Goal: Transaction & Acquisition: Purchase product/service

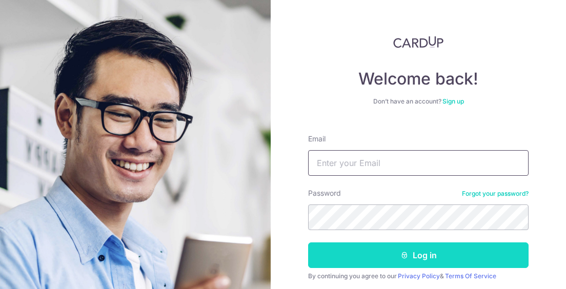
type input "CHRISYEOH@HOTMAIL.SG"
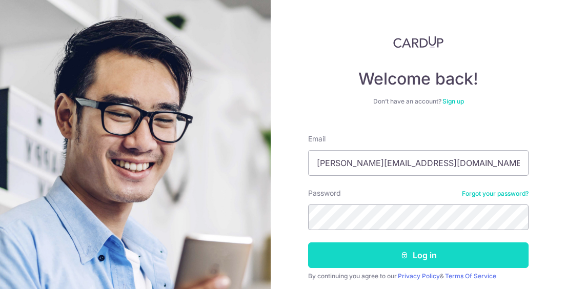
click at [390, 259] on button "Log in" at bounding box center [418, 256] width 221 height 26
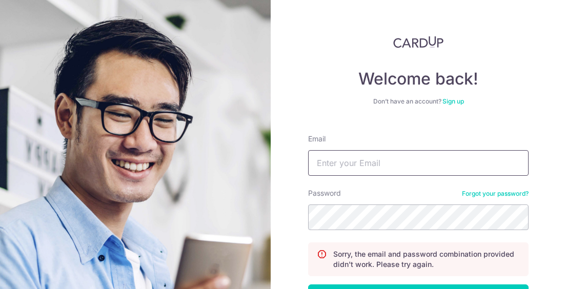
type input "CHRISYEOH@HOTMAIL.SG"
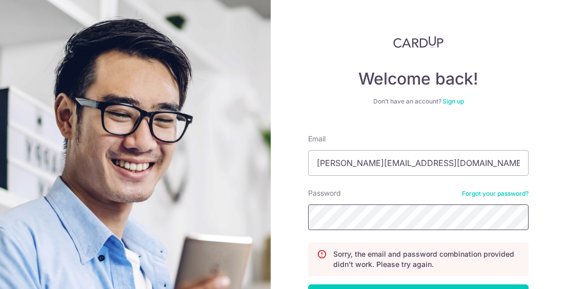
click at [115, 157] on section "Welcome back! Don’t have an account? Sign up Email CHRISYEOH@HOTMAIL.SG Passwor…" at bounding box center [283, 144] width 566 height 289
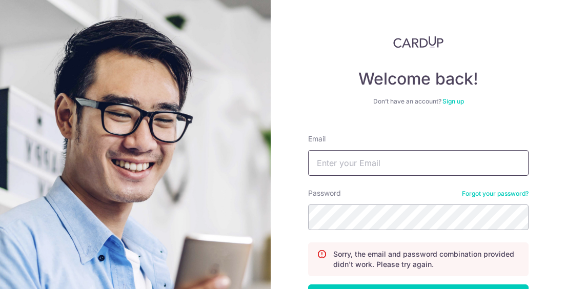
type input "[PERSON_NAME][EMAIL_ADDRESS][DOMAIN_NAME]"
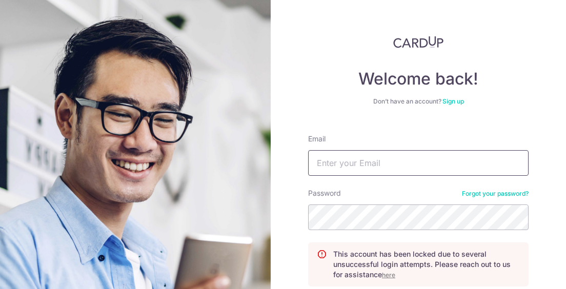
type input "[PERSON_NAME][EMAIL_ADDRESS][DOMAIN_NAME]"
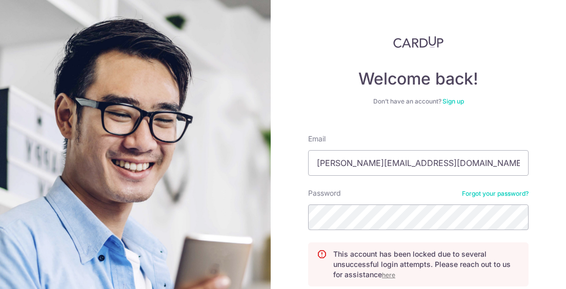
click at [389, 276] on u "here" at bounding box center [388, 275] width 13 height 8
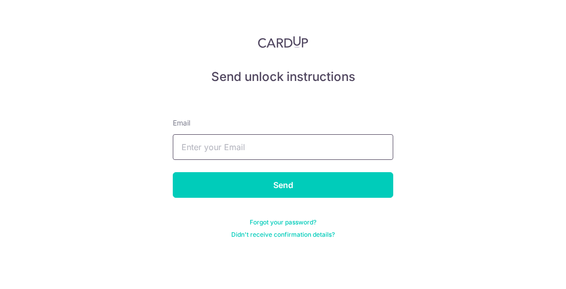
click at [289, 148] on input "text" at bounding box center [283, 147] width 221 height 26
type input "[PERSON_NAME][EMAIL_ADDRESS][DOMAIN_NAME]"
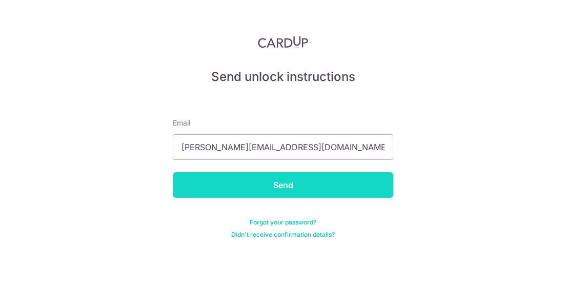
click at [311, 190] on input "Send" at bounding box center [283, 185] width 221 height 26
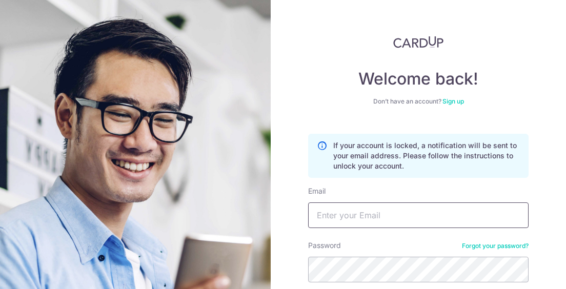
type input "[PERSON_NAME][EMAIL_ADDRESS][DOMAIN_NAME]"
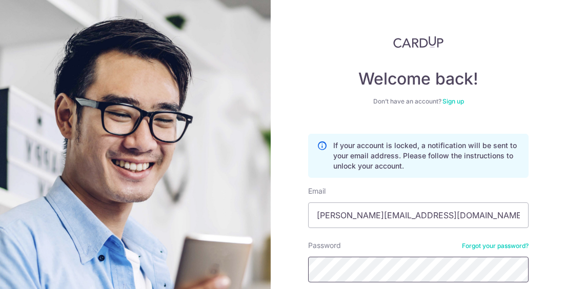
click at [193, 267] on section "Welcome back! Don’t have an account? Sign up If your account is locked, a notif…" at bounding box center [283, 144] width 566 height 289
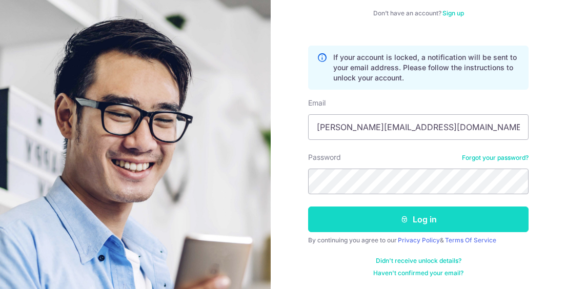
click at [427, 222] on button "Log in" at bounding box center [418, 220] width 221 height 26
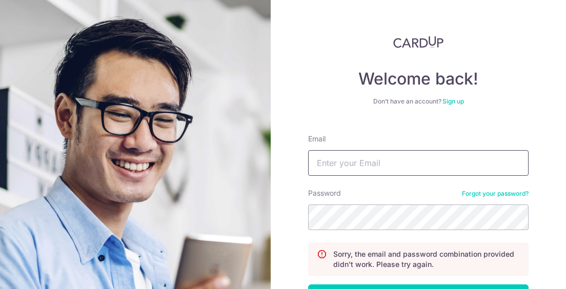
type input "[PERSON_NAME][EMAIL_ADDRESS][DOMAIN_NAME]"
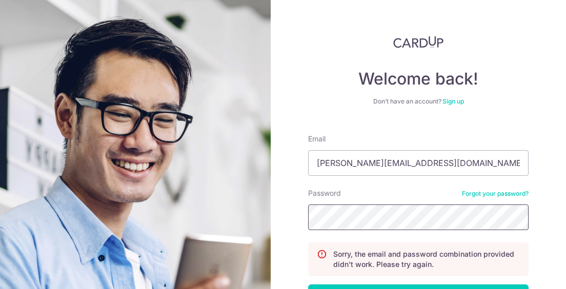
click at [199, 213] on section "Welcome back! Don’t have an account? Sign up Email [PERSON_NAME][EMAIL_ADDRESS]…" at bounding box center [283, 144] width 566 height 289
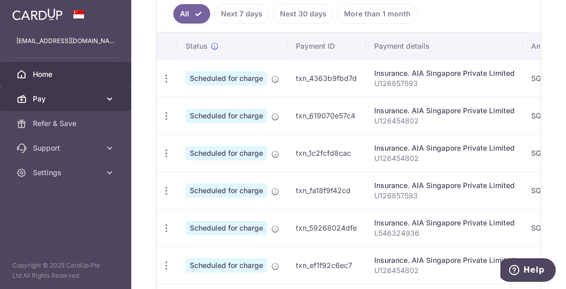
click at [101, 100] on link "Pay" at bounding box center [65, 99] width 131 height 25
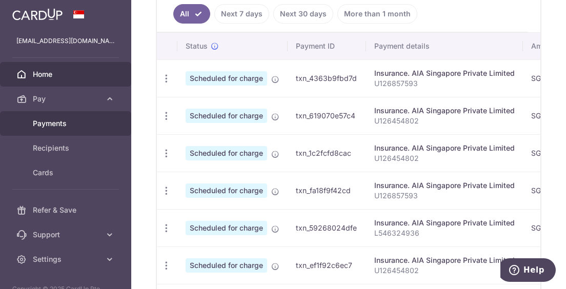
click at [60, 131] on link "Payments" at bounding box center [65, 123] width 131 height 25
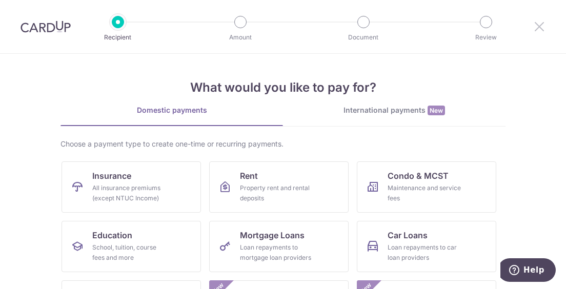
click at [540, 29] on icon at bounding box center [540, 26] width 12 height 13
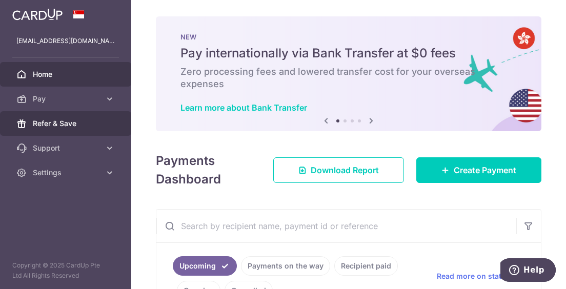
click at [45, 126] on span "Refer & Save" at bounding box center [67, 123] width 68 height 10
click at [45, 129] on link "Refer & Save" at bounding box center [65, 123] width 131 height 25
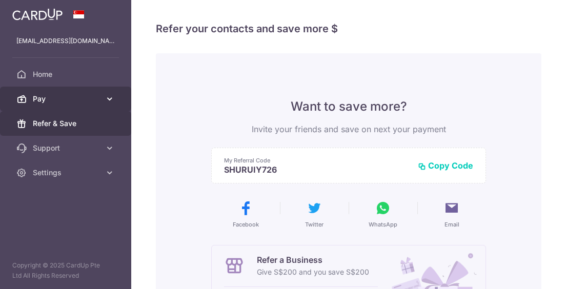
click at [40, 107] on link "Pay" at bounding box center [65, 99] width 131 height 25
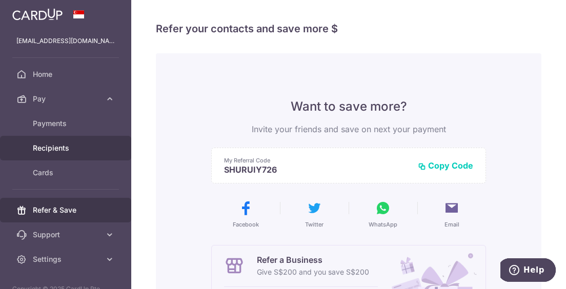
click at [47, 150] on span "Recipients" at bounding box center [67, 148] width 68 height 10
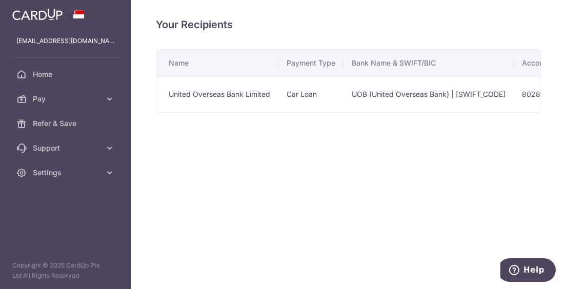
scroll to position [0, 72]
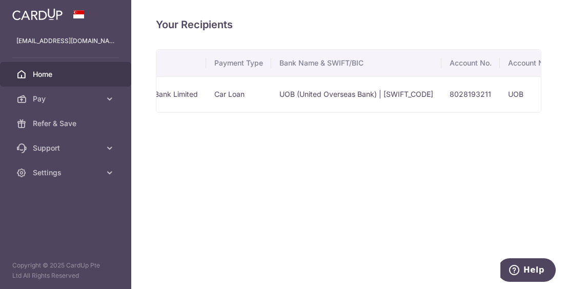
click at [32, 76] on link "Home" at bounding box center [65, 74] width 131 height 25
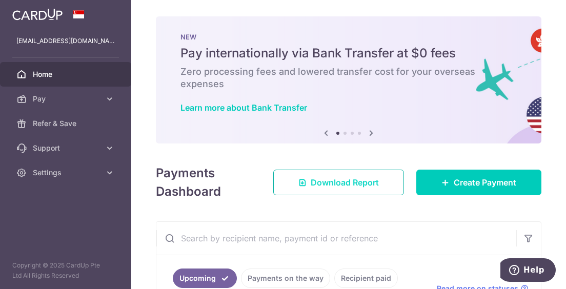
click at [371, 191] on link "Download Report" at bounding box center [338, 183] width 131 height 26
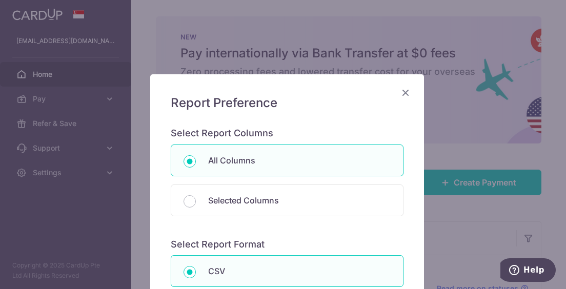
click at [405, 94] on icon "Close" at bounding box center [406, 92] width 12 height 13
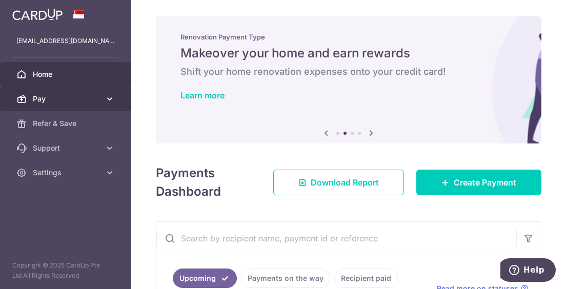
click at [39, 102] on span "Pay" at bounding box center [67, 99] width 68 height 10
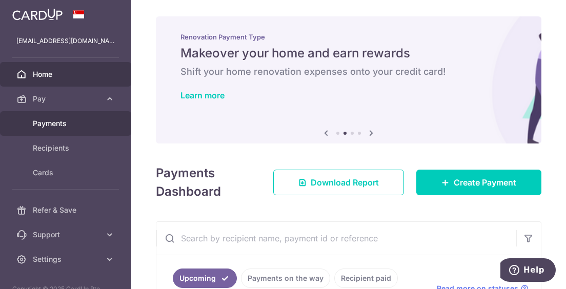
click at [45, 123] on span "Payments" at bounding box center [67, 123] width 68 height 10
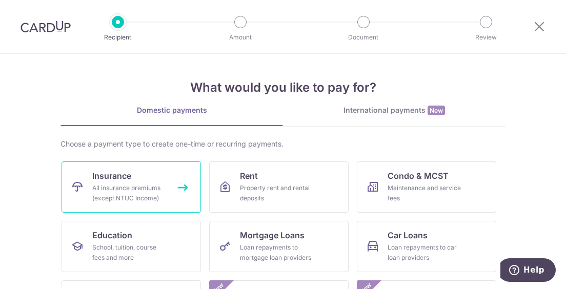
click at [104, 182] on span "Insurance" at bounding box center [111, 176] width 39 height 12
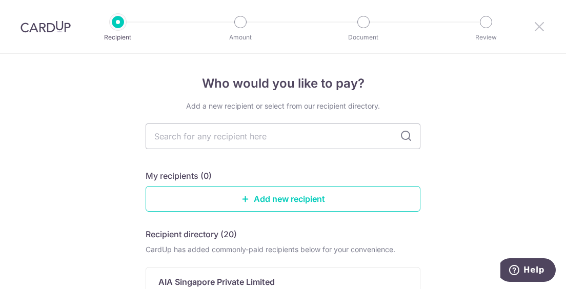
click at [544, 27] on icon at bounding box center [540, 26] width 12 height 13
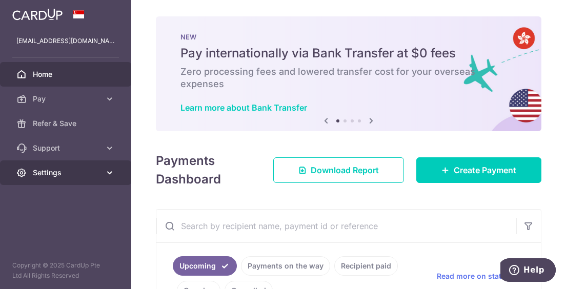
click at [107, 175] on icon at bounding box center [110, 173] width 10 height 10
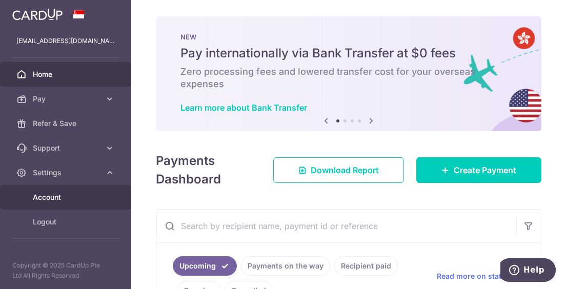
click at [48, 204] on link "Account" at bounding box center [65, 197] width 131 height 25
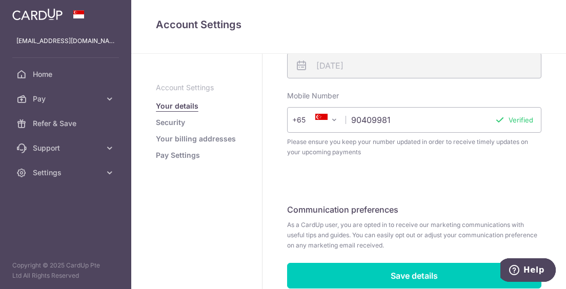
scroll to position [363, 0]
click at [172, 159] on link "Pay Settings" at bounding box center [178, 155] width 44 height 10
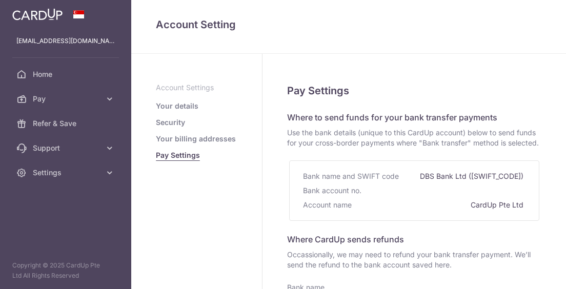
select select
click at [164, 125] on link "Security" at bounding box center [170, 122] width 29 height 10
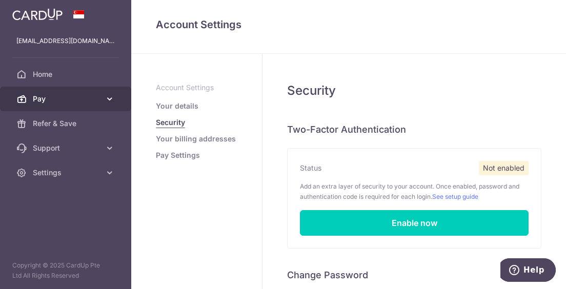
click at [32, 99] on link "Pay" at bounding box center [65, 99] width 131 height 25
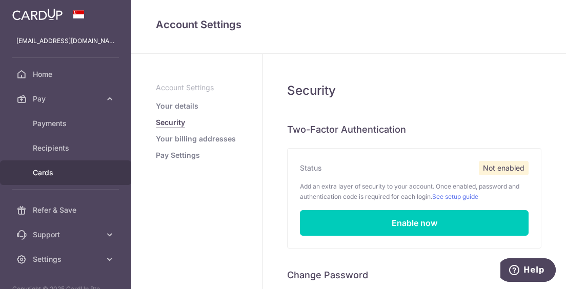
click at [46, 172] on span "Cards" at bounding box center [67, 173] width 68 height 10
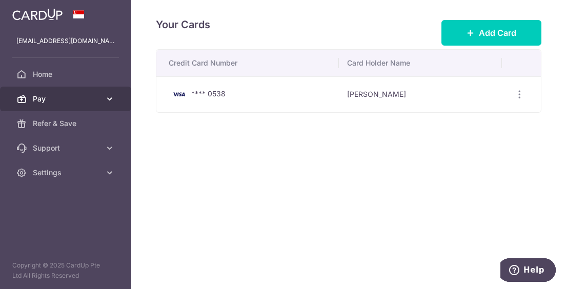
click at [36, 105] on link "Pay" at bounding box center [65, 99] width 131 height 25
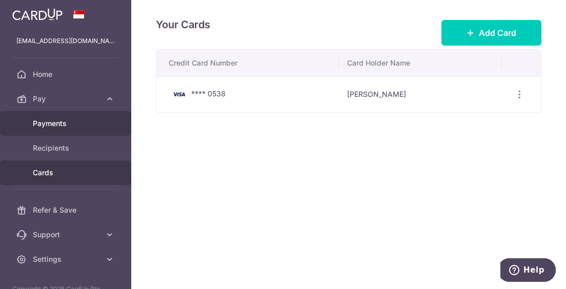
click at [42, 128] on span "Payments" at bounding box center [67, 123] width 68 height 10
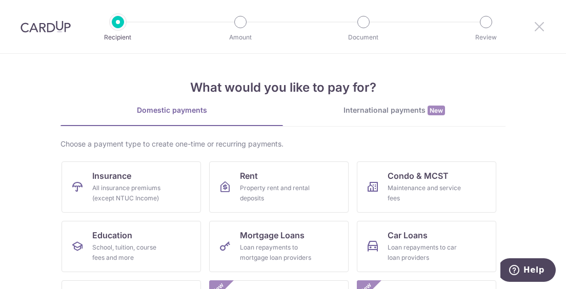
click at [544, 32] on icon at bounding box center [540, 26] width 12 height 13
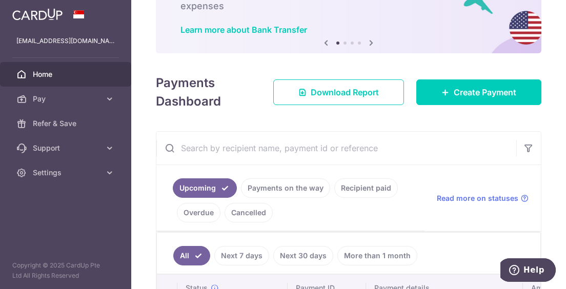
scroll to position [81, 0]
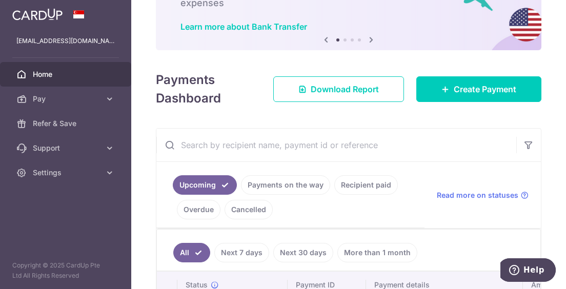
click at [215, 185] on link "Upcoming" at bounding box center [205, 184] width 64 height 19
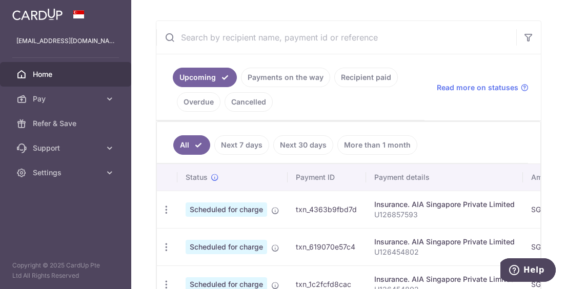
scroll to position [189, 0]
click at [238, 101] on link "Cancelled" at bounding box center [249, 101] width 48 height 19
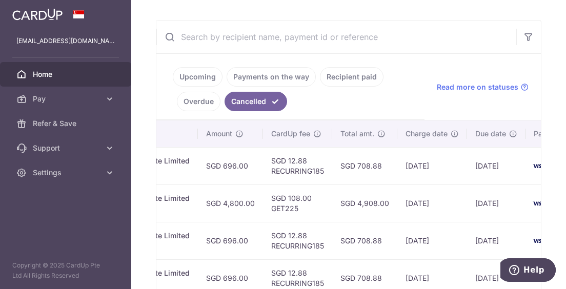
scroll to position [0, 318]
click at [193, 104] on link "Overdue" at bounding box center [199, 101] width 44 height 19
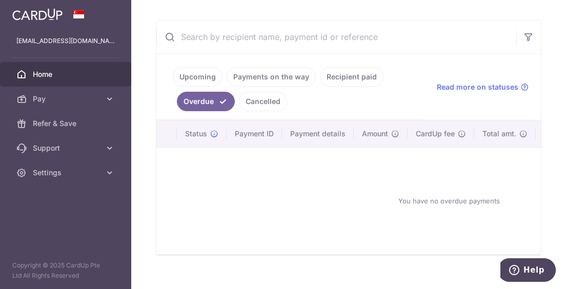
click at [248, 76] on link "Payments on the way" at bounding box center [271, 76] width 89 height 19
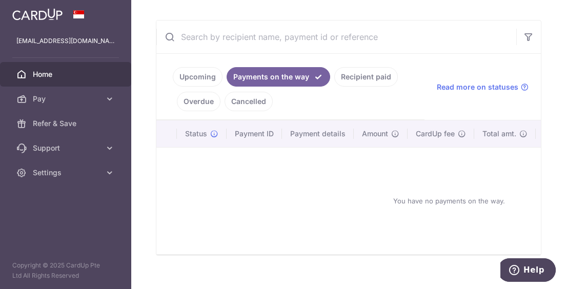
click at [355, 85] on link "Recipient paid" at bounding box center [366, 76] width 64 height 19
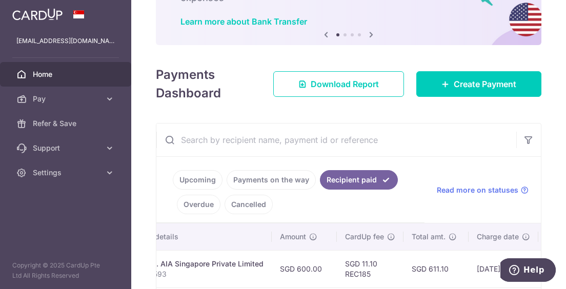
scroll to position [114, 0]
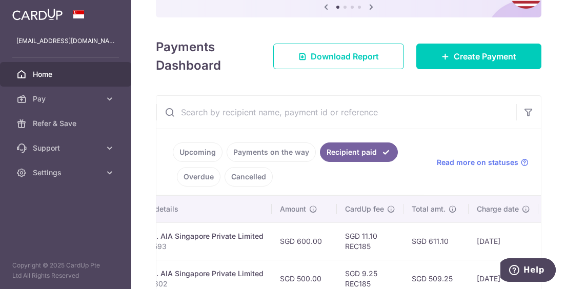
click at [192, 152] on link "Upcoming" at bounding box center [198, 152] width 50 height 19
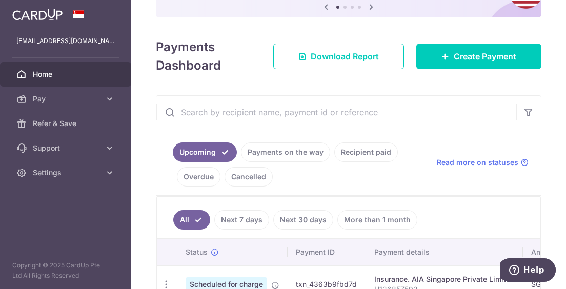
click at [178, 156] on link "Upcoming" at bounding box center [205, 152] width 64 height 19
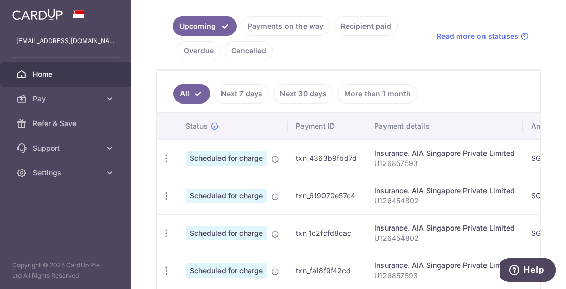
scroll to position [242, 0]
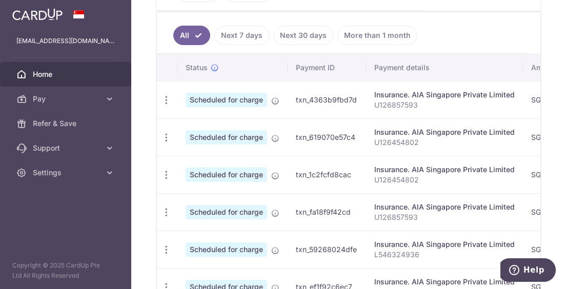
click at [236, 35] on link "Next 7 days" at bounding box center [241, 35] width 55 height 19
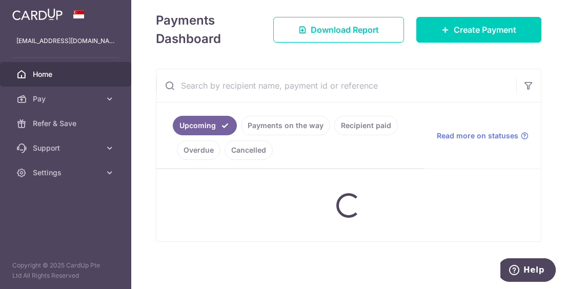
scroll to position [251, 0]
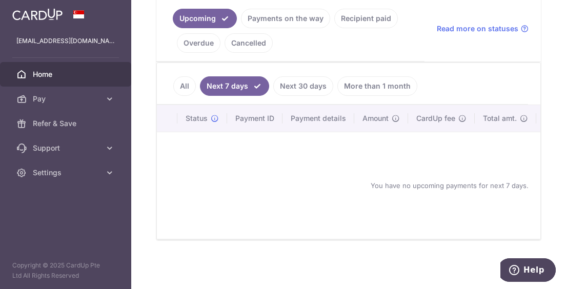
click at [299, 82] on link "Next 30 days" at bounding box center [303, 85] width 60 height 19
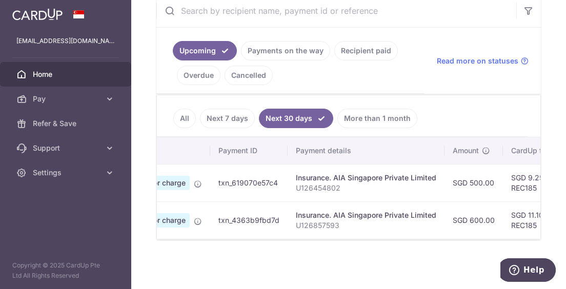
scroll to position [0, 0]
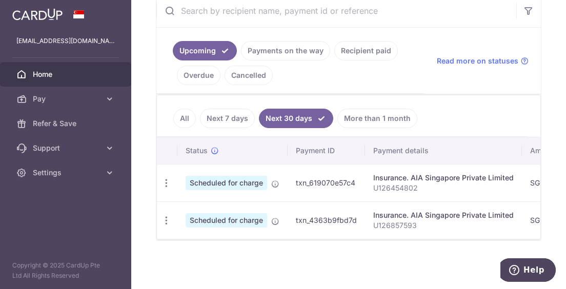
click at [384, 117] on link "More than 1 month" at bounding box center [378, 118] width 80 height 19
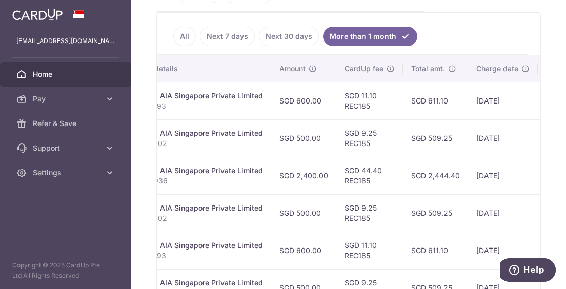
scroll to position [301, 0]
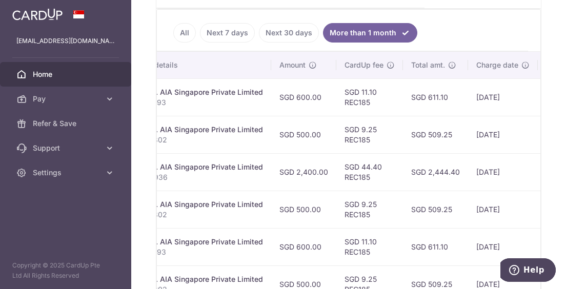
click at [184, 34] on link "All" at bounding box center [184, 32] width 23 height 19
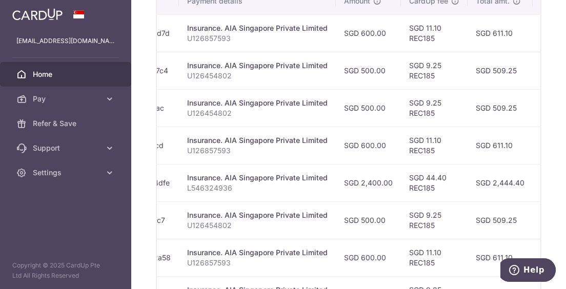
scroll to position [365, 0]
click at [0, 281] on aside "chrisyeoh@hotmail.sg Home Pay Payments Recipients Cards Refer & Save Support FA…" at bounding box center [65, 144] width 131 height 289
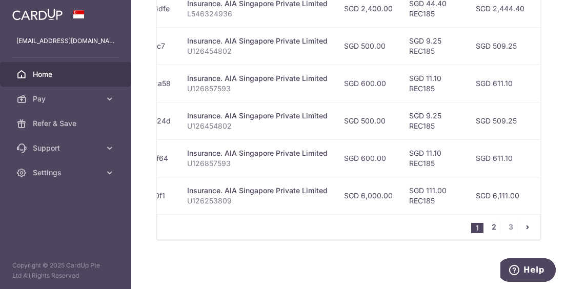
click at [489, 229] on link "2" at bounding box center [494, 227] width 12 height 12
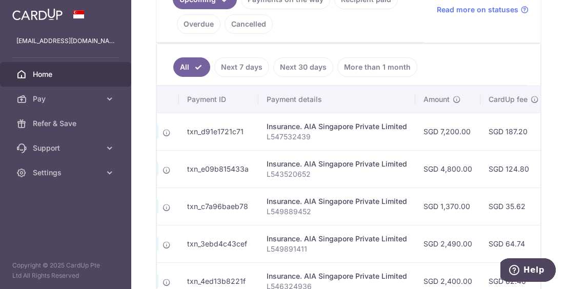
scroll to position [267, 0]
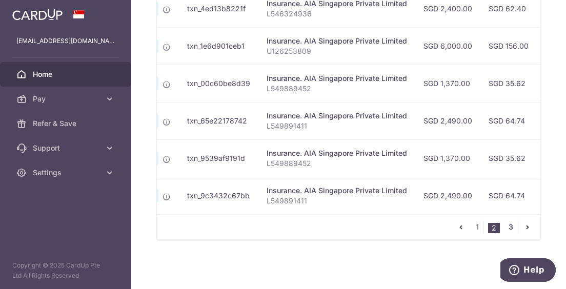
click at [506, 231] on link "3" at bounding box center [511, 227] width 12 height 12
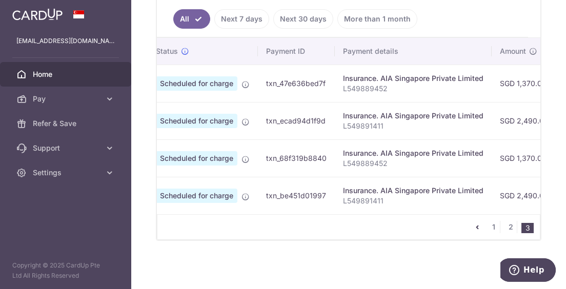
scroll to position [0, 0]
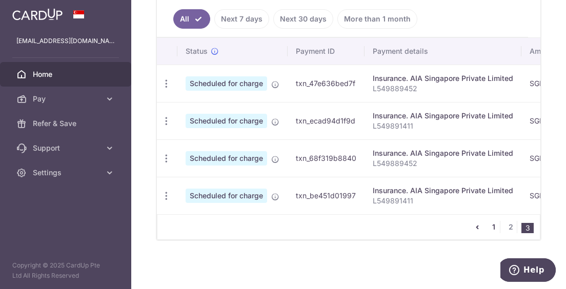
click at [489, 227] on link "1" at bounding box center [494, 227] width 12 height 12
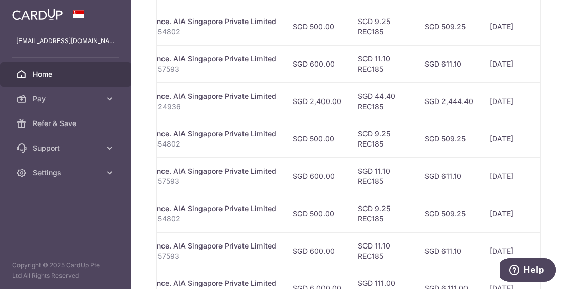
scroll to position [445, 0]
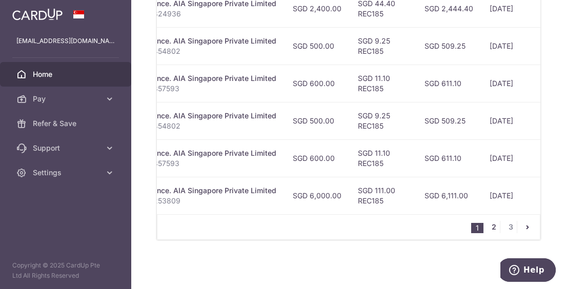
click at [488, 231] on link "2" at bounding box center [494, 227] width 12 height 12
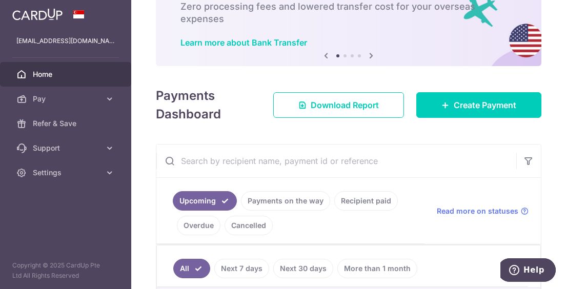
scroll to position [0, 0]
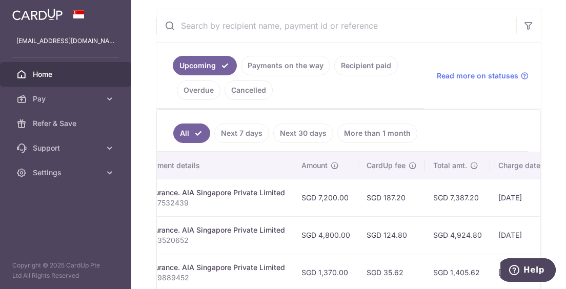
click at [373, 69] on link "Recipient paid" at bounding box center [366, 65] width 64 height 19
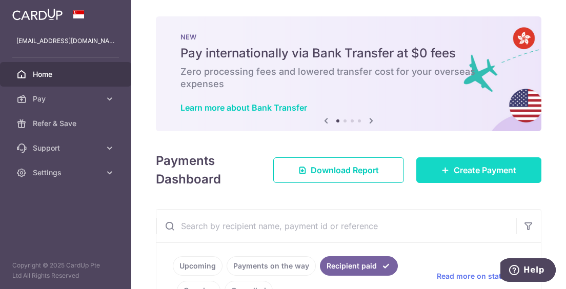
click at [459, 170] on span "Create Payment" at bounding box center [485, 170] width 63 height 12
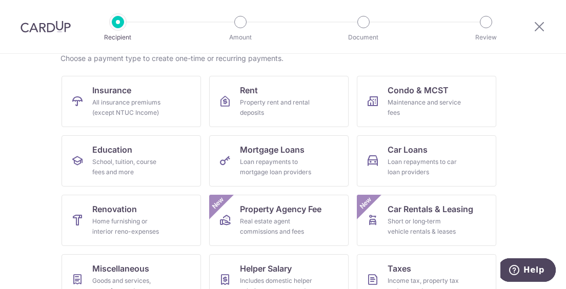
scroll to position [84, 0]
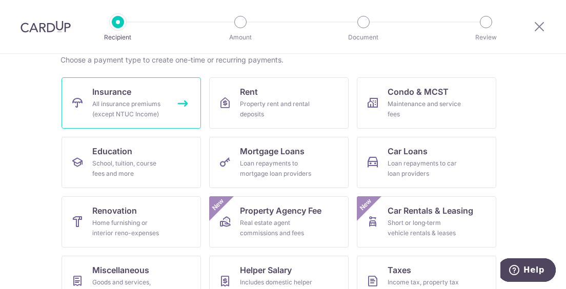
click at [166, 107] on link "Insurance All insurance premiums (except NTUC Income)" at bounding box center [132, 102] width 140 height 51
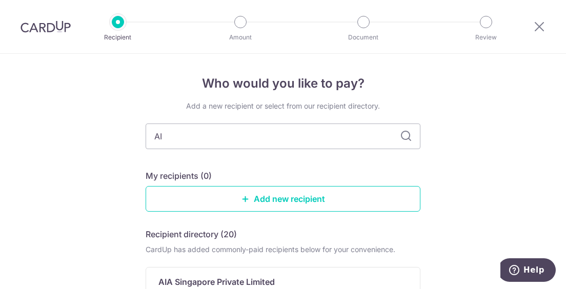
type input "AIA"
click at [269, 200] on link "Add new recipient" at bounding box center [283, 199] width 275 height 26
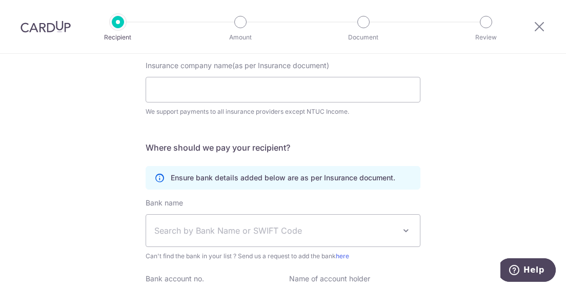
scroll to position [109, 0]
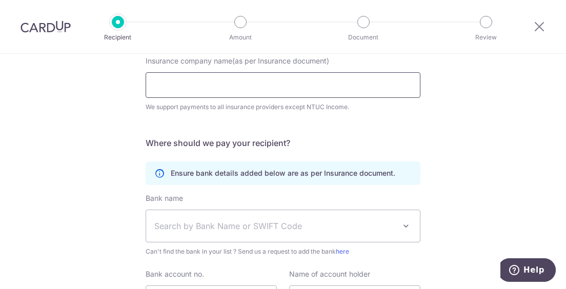
click at [222, 78] on input "Insurance company name(as per Insurance document)" at bounding box center [283, 85] width 275 height 26
click at [299, 84] on input "AIA" at bounding box center [283, 85] width 275 height 26
type input "A"
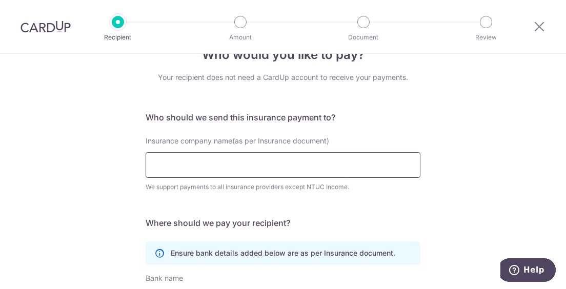
scroll to position [29, 0]
click at [412, 119] on h5 "Who should we send this insurance payment to?" at bounding box center [283, 117] width 275 height 12
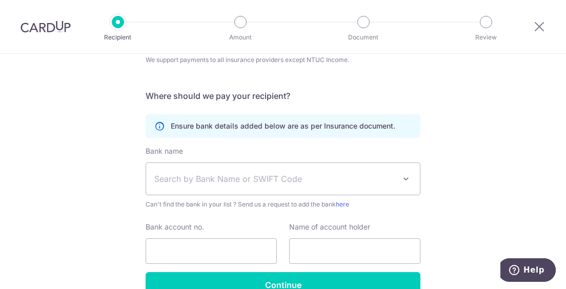
scroll to position [121, 0]
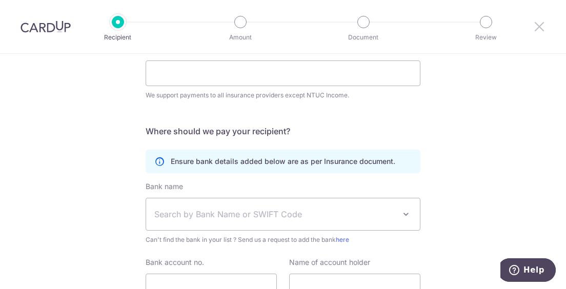
click at [540, 27] on icon at bounding box center [540, 26] width 12 height 13
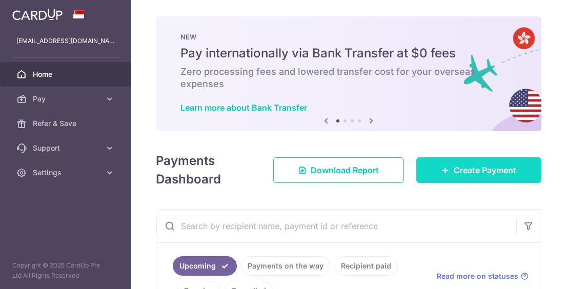
click at [488, 169] on span "Create Payment" at bounding box center [485, 170] width 63 height 12
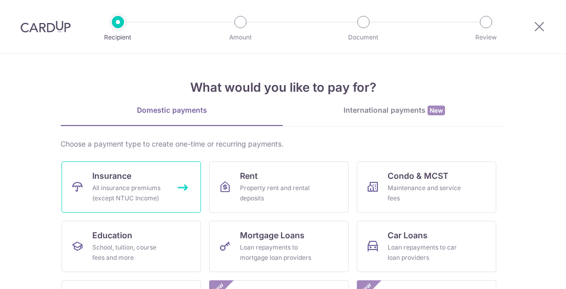
click at [105, 189] on div "All insurance premiums (except NTUC Income)" at bounding box center [129, 193] width 74 height 21
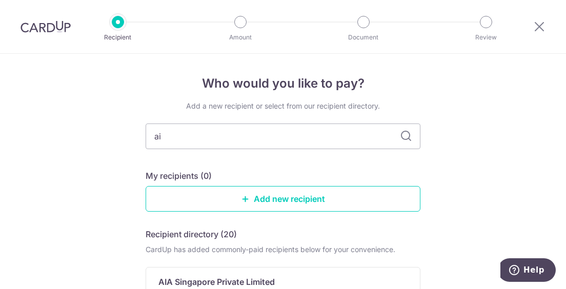
type input "aia"
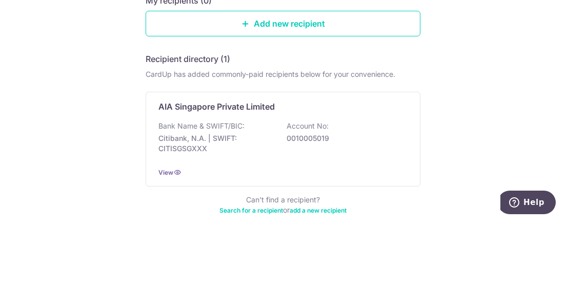
scroll to position [109, 0]
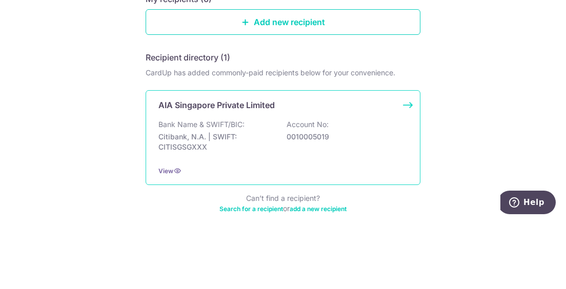
click at [177, 185] on div "AIA Singapore Private Limited Bank Name & SWIFT/BIC: Citibank, N.A. | SWIFT: CI…" at bounding box center [283, 205] width 275 height 95
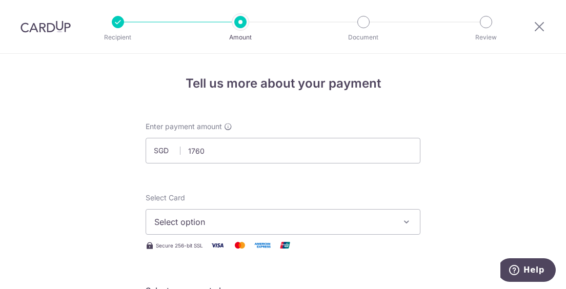
click at [162, 216] on span "Select option" at bounding box center [273, 222] width 239 height 12
type input "1,760.00"
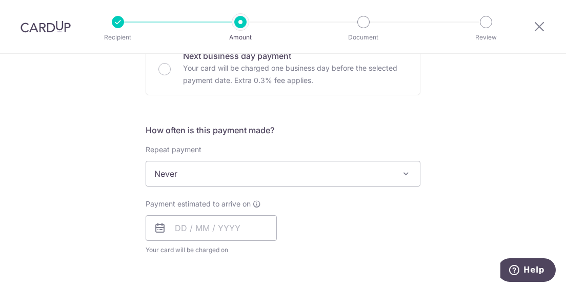
scroll to position [326, 0]
click at [162, 177] on span "Never" at bounding box center [283, 174] width 274 height 25
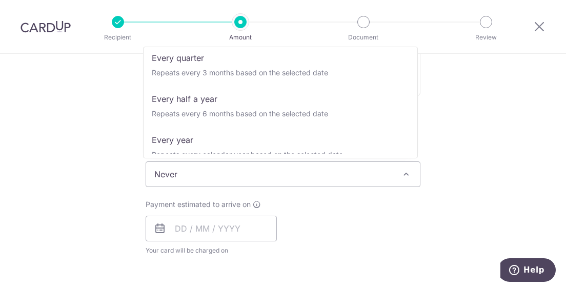
scroll to position [144, 0]
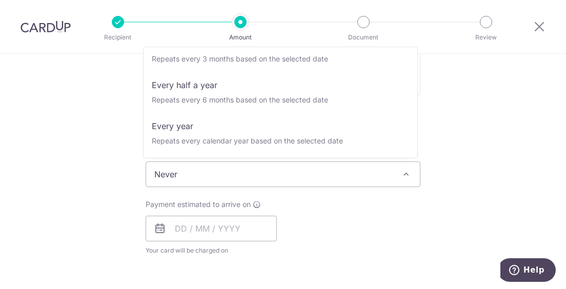
select select "6"
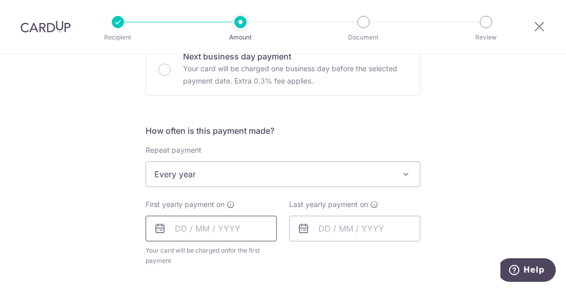
click at [185, 227] on input "text" at bounding box center [211, 229] width 131 height 26
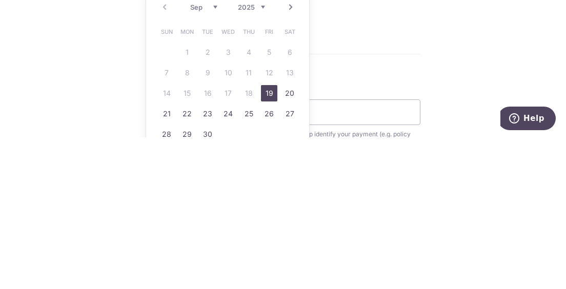
scroll to position [423, 0]
click at [206, 285] on link "30" at bounding box center [208, 287] width 16 height 16
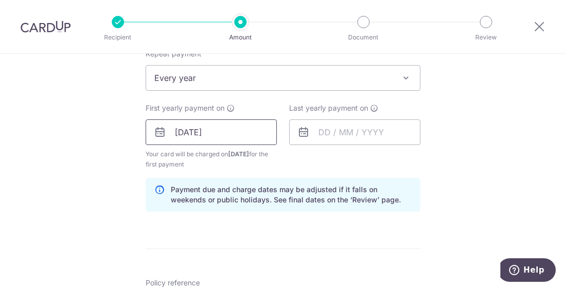
click at [187, 131] on input "30/09/2025" at bounding box center [211, 133] width 131 height 26
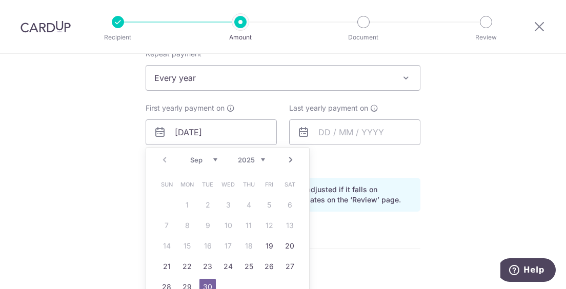
click at [266, 268] on link "26" at bounding box center [269, 267] width 16 height 16
type input "[DATE]"
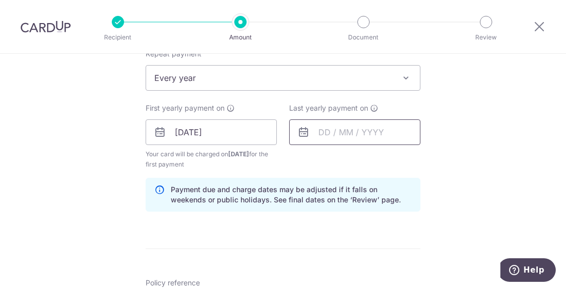
click at [329, 139] on input "text" at bounding box center [354, 133] width 131 height 26
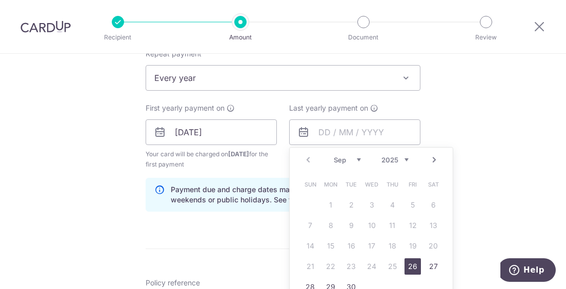
click at [397, 157] on select "2025 2026 2027 2028 2029 2030 2031 2032 2033 2034 2035" at bounding box center [395, 160] width 27 height 8
click at [307, 261] on link "20" at bounding box center [310, 267] width 16 height 16
type input "[DATE]"
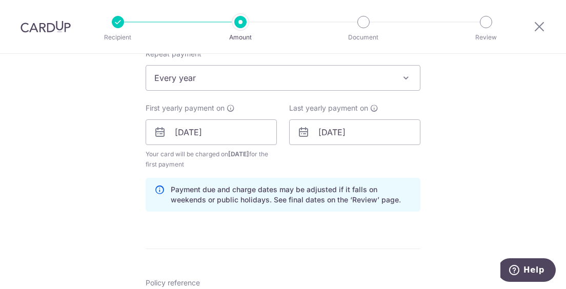
click at [335, 238] on form "Enter payment amount SGD 1,760.00 1760.00 Select Card Select option Add credit …" at bounding box center [283, 131] width 275 height 864
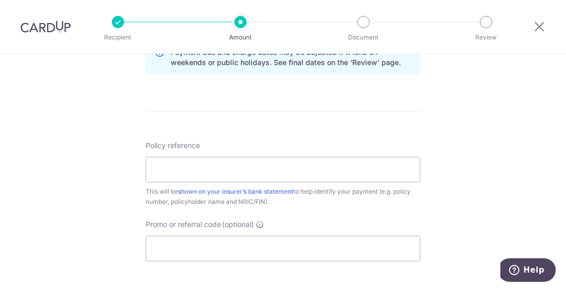
scroll to position [560, 0]
click at [162, 165] on input "Policy reference" at bounding box center [283, 170] width 275 height 26
type input "L546146020"
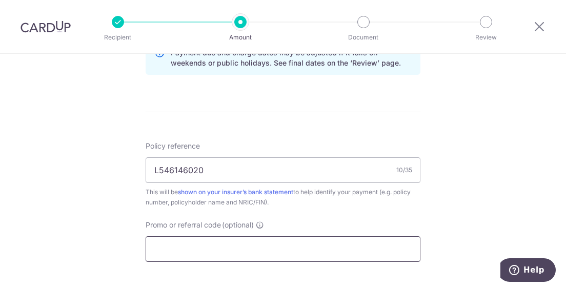
click at [190, 239] on input "Promo or referral code (optional)" at bounding box center [283, 249] width 275 height 26
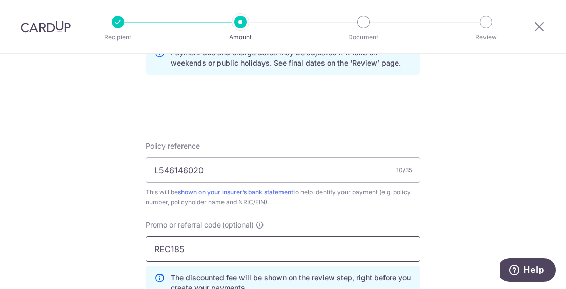
type input "REC185"
click at [496, 186] on div "Tell us more about your payment Enter payment amount SGD 1,760.00 1760.00 Selec…" at bounding box center [283, 7] width 566 height 1026
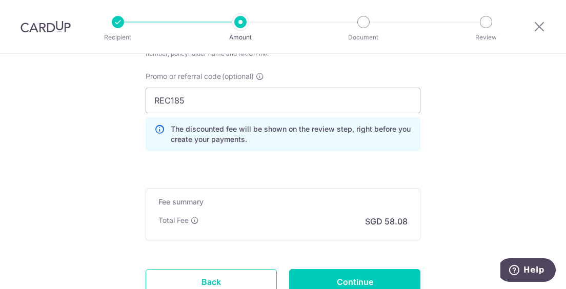
scroll to position [724, 0]
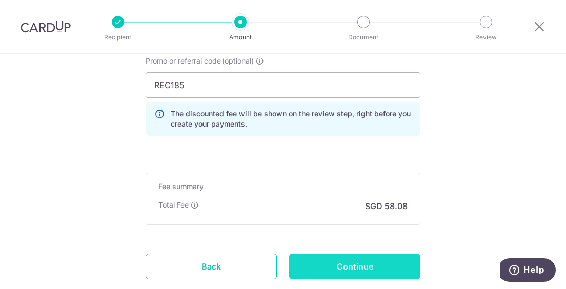
click at [321, 263] on input "Continue" at bounding box center [354, 267] width 131 height 26
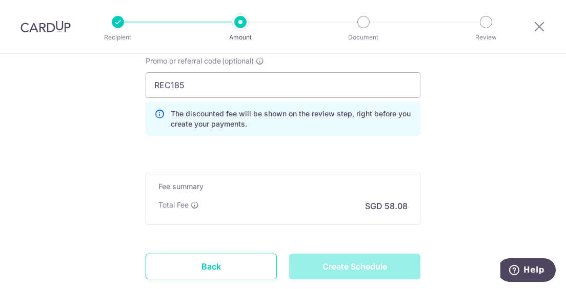
type input "Create Schedule"
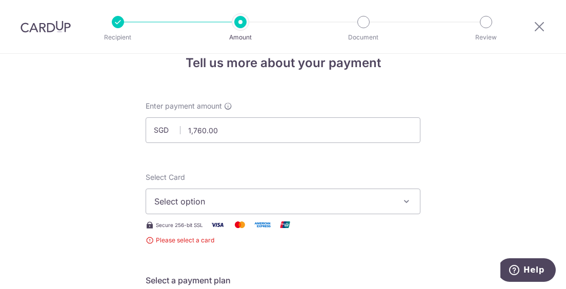
scroll to position [18, 0]
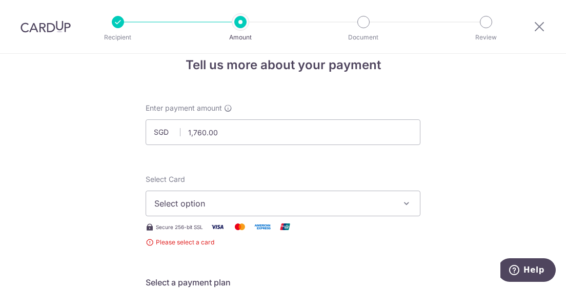
click at [348, 204] on span "Select option" at bounding box center [273, 203] width 239 height 12
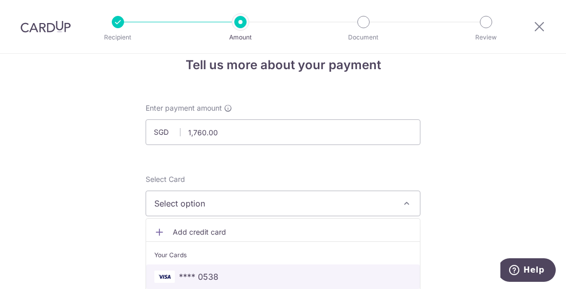
click at [264, 268] on link "**** 0538" at bounding box center [283, 277] width 274 height 25
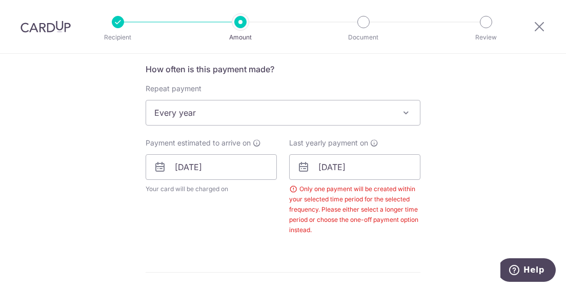
scroll to position [406, 0]
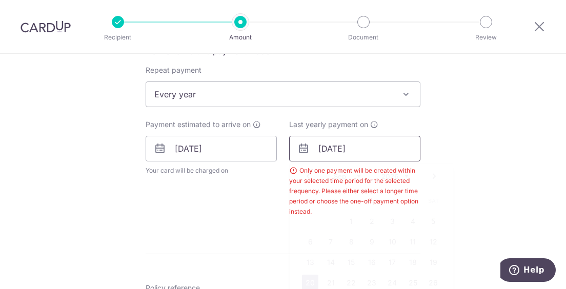
click at [357, 146] on input "[DATE]" at bounding box center [354, 149] width 131 height 26
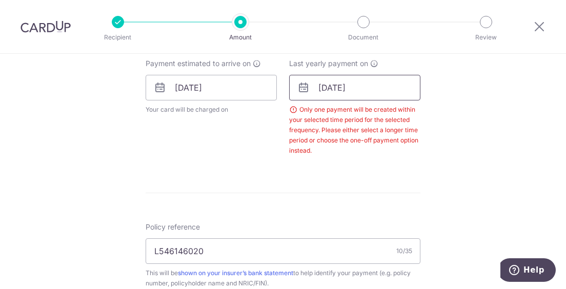
scroll to position [469, 0]
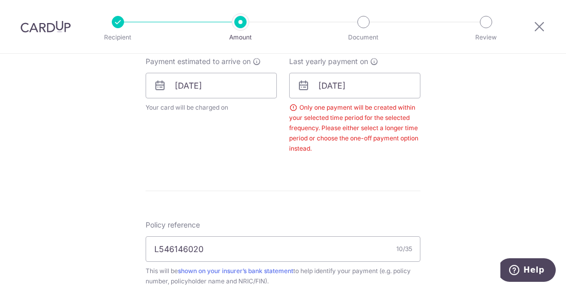
click at [397, 70] on div "Last yearly payment on [DATE] Prev Next Jan Feb Mar Apr May Jun [DATE] Aug Sep …" at bounding box center [354, 104] width 131 height 97
click at [382, 97] on input "[DATE]" at bounding box center [354, 86] width 131 height 26
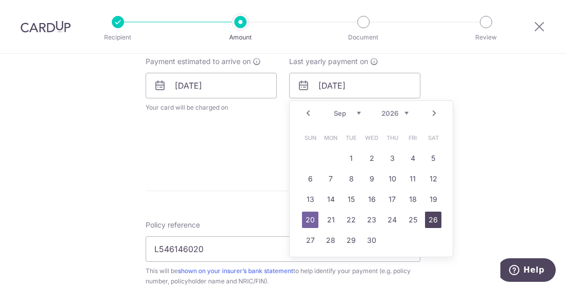
click at [431, 218] on link "26" at bounding box center [433, 220] width 16 height 16
type input "[DATE]"
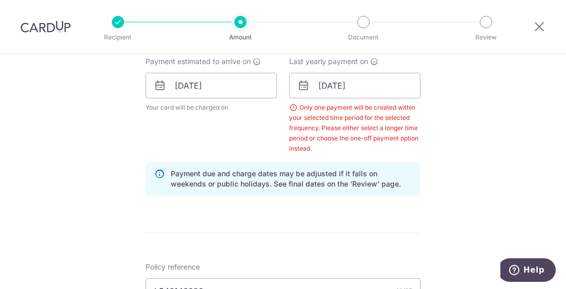
click at [482, 158] on div "Tell us more about your payment Enter payment amount SGD 1,760.00 1760.00 Selec…" at bounding box center [283, 112] width 566 height 1057
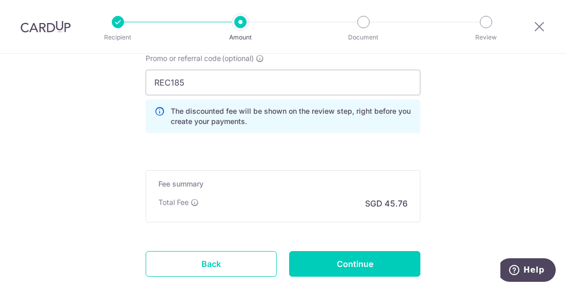
scroll to position [759, 0]
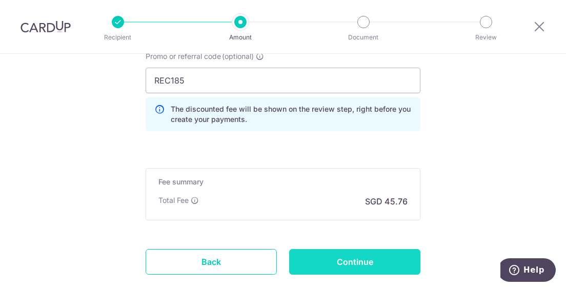
click at [308, 259] on input "Continue" at bounding box center [354, 262] width 131 height 26
type input "Create Schedule"
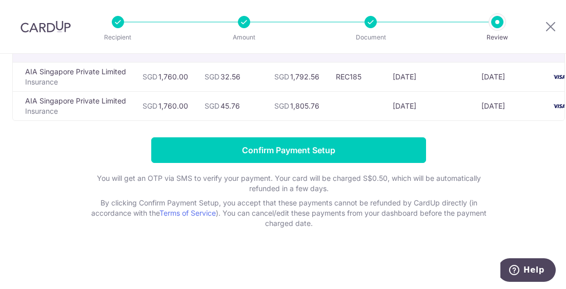
scroll to position [101, 0]
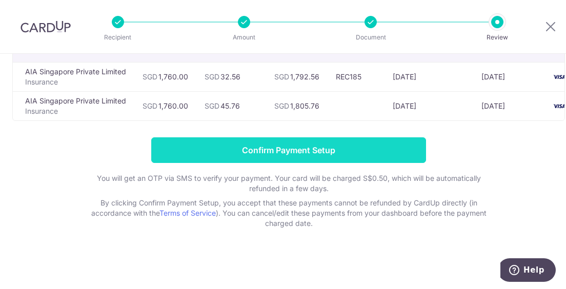
click at [249, 156] on input "Confirm Payment Setup" at bounding box center [288, 150] width 275 height 26
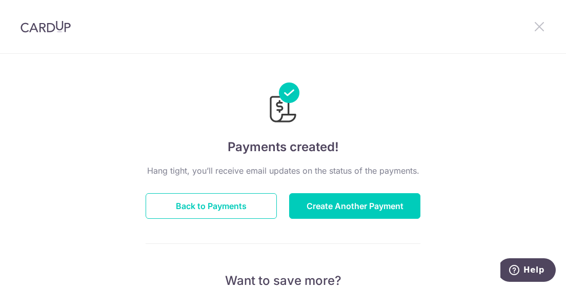
click at [542, 25] on icon at bounding box center [540, 26] width 12 height 13
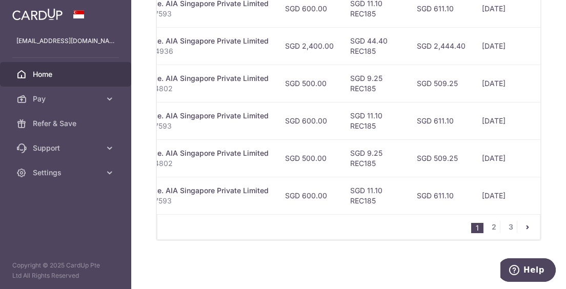
scroll to position [540, 0]
click at [489, 232] on link "2" at bounding box center [494, 227] width 12 height 12
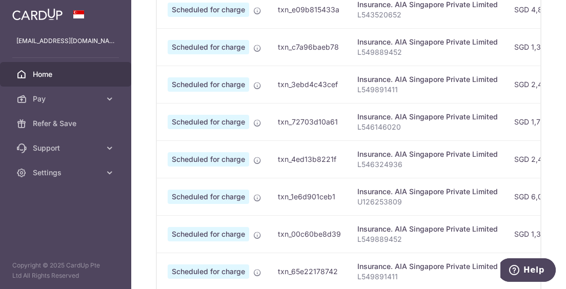
scroll to position [542, 0]
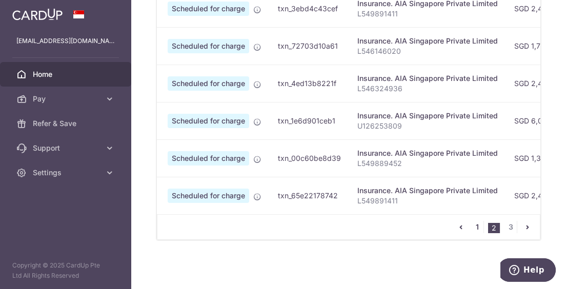
click at [472, 227] on link "1" at bounding box center [477, 227] width 12 height 12
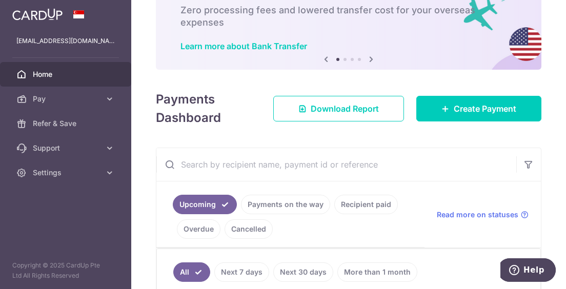
scroll to position [0, 0]
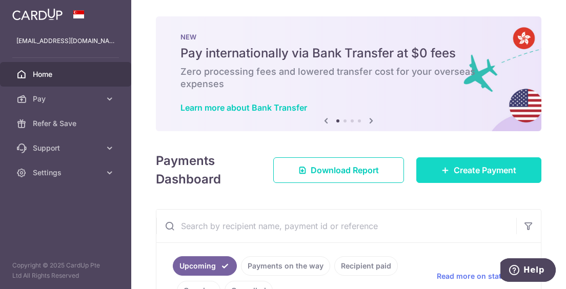
click at [442, 170] on icon at bounding box center [446, 170] width 8 height 8
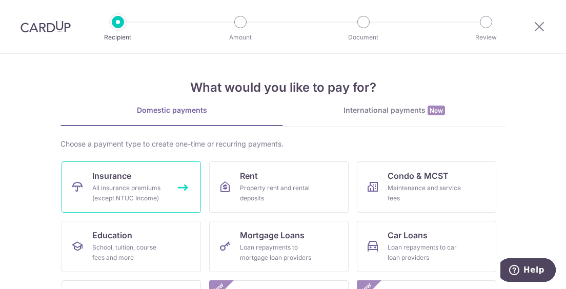
click at [148, 199] on div "All insurance premiums (except NTUC Income)" at bounding box center [129, 193] width 74 height 21
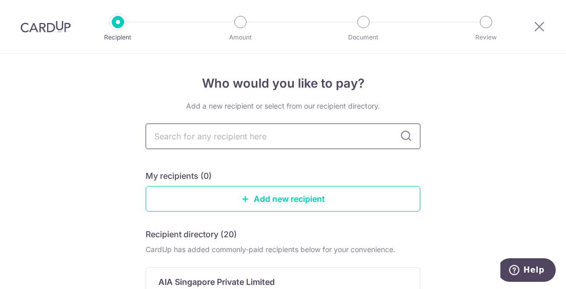
click at [192, 139] on input "text" at bounding box center [283, 137] width 275 height 26
type input "aia"
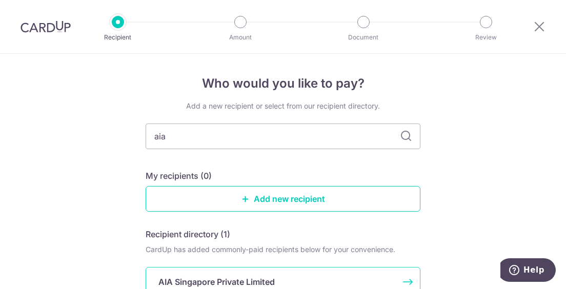
click at [225, 281] on p "AIA Singapore Private Limited" at bounding box center [217, 282] width 116 height 12
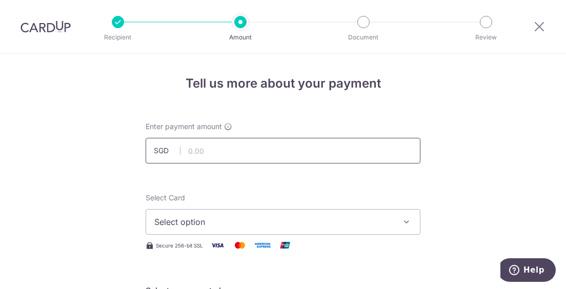
click at [190, 146] on input "text" at bounding box center [283, 151] width 275 height 26
click at [204, 227] on span "Select option" at bounding box center [273, 222] width 239 height 12
type input "1,459.00"
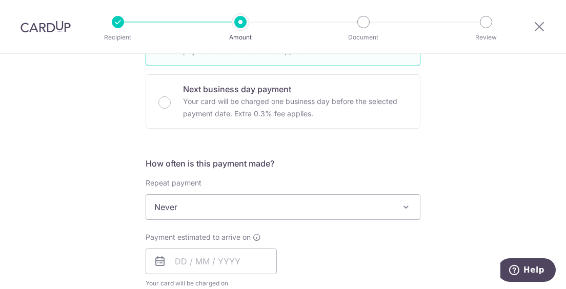
scroll to position [332, 0]
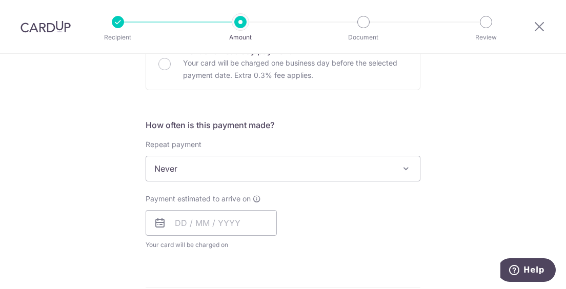
click at [162, 171] on span "Never" at bounding box center [283, 168] width 274 height 25
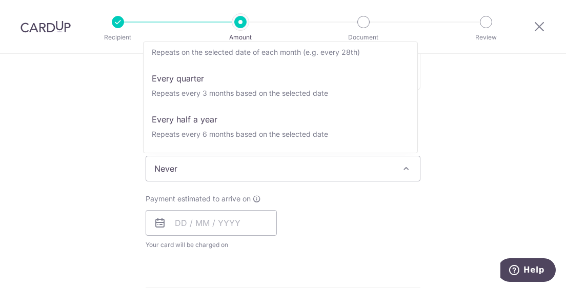
scroll to position [144, 0]
select select "6"
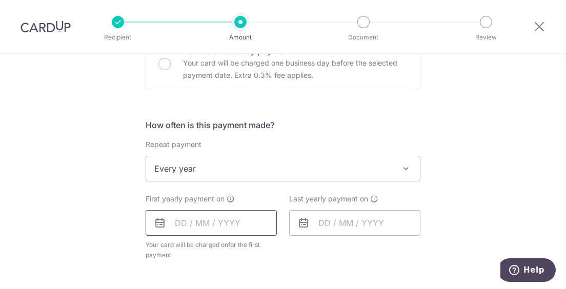
click at [185, 221] on input "text" at bounding box center [211, 223] width 131 height 26
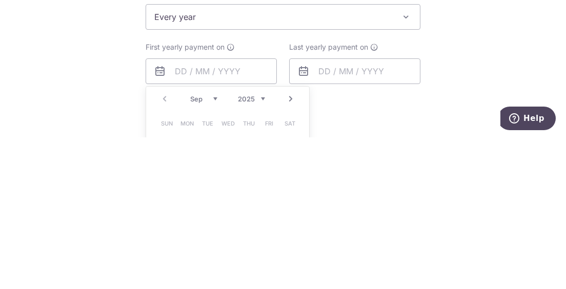
click at [290, 246] on link "Next" at bounding box center [291, 251] width 12 height 12
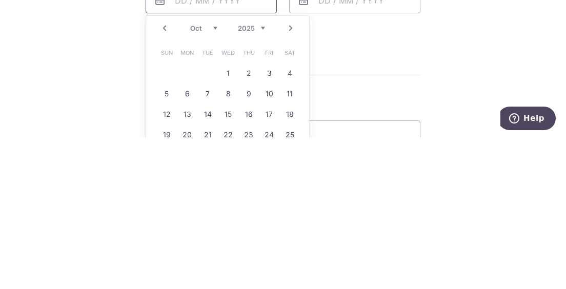
scroll to position [401, 0]
click at [185, 266] on link "13" at bounding box center [187, 268] width 16 height 16
type input "13/10/2025"
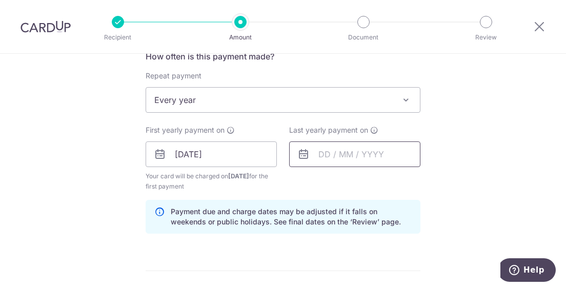
click at [348, 155] on input "text" at bounding box center [354, 155] width 131 height 26
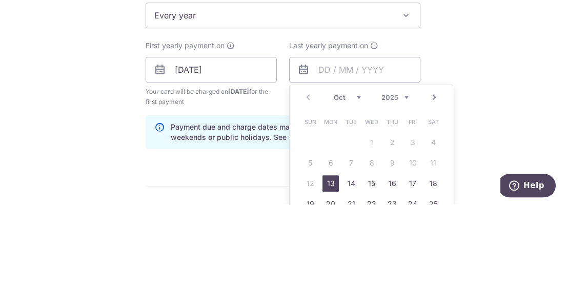
click at [400, 184] on select "2025 2026 2027 2028 2029 2030 2031 2032 2033 2034 2035" at bounding box center [395, 182] width 27 height 8
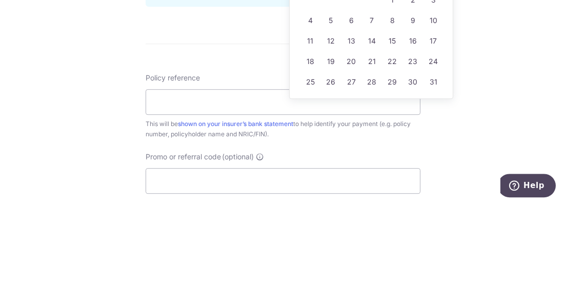
scroll to position [544, 0]
click at [368, 127] on link "14" at bounding box center [372, 125] width 16 height 16
type input "14/10/2026"
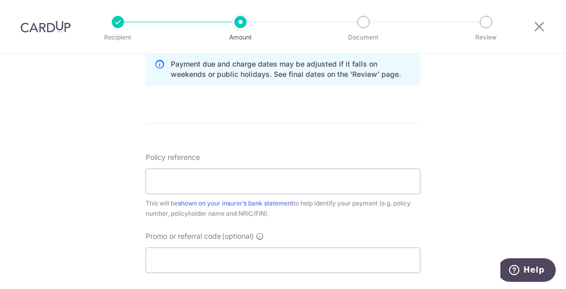
scroll to position [549, 0]
click at [335, 180] on input "Policy reference" at bounding box center [283, 181] width 275 height 26
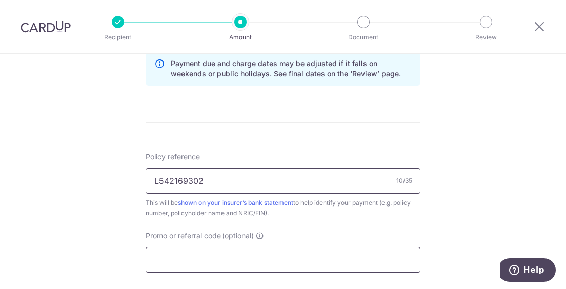
type input "L542169302"
click at [366, 268] on input "Promo or referral code (optional)" at bounding box center [283, 260] width 275 height 26
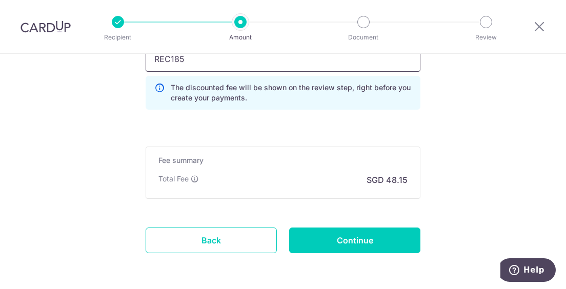
scroll to position [750, 0]
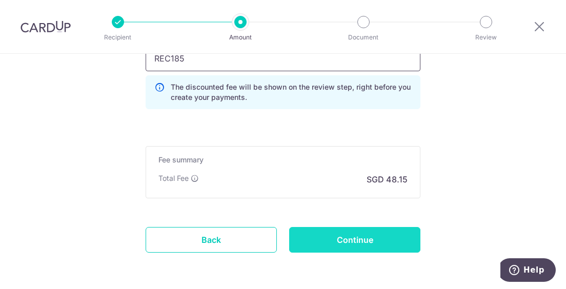
type input "REC185"
click at [374, 244] on input "Continue" at bounding box center [354, 240] width 131 height 26
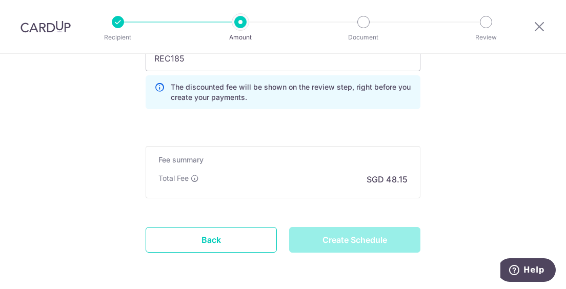
type input "Create Schedule"
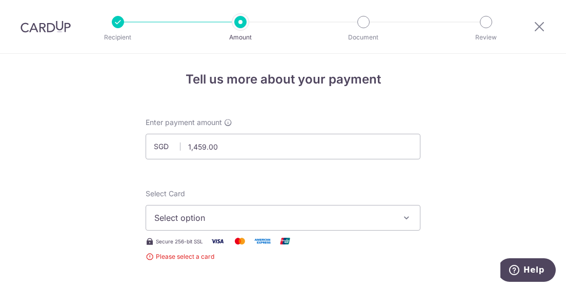
scroll to position [4, 0]
click at [384, 213] on span "Select option" at bounding box center [273, 218] width 239 height 12
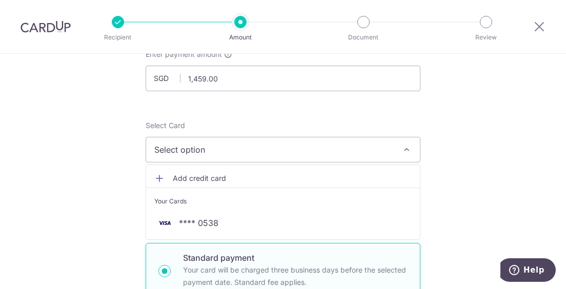
scroll to position [86, 0]
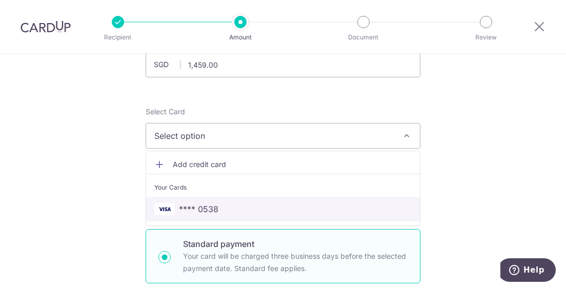
click at [274, 208] on span "**** 0538" at bounding box center [283, 209] width 258 height 12
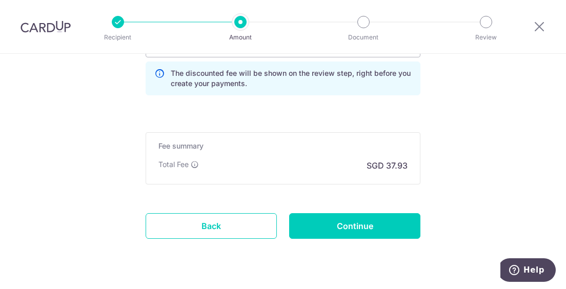
scroll to position [737, 0]
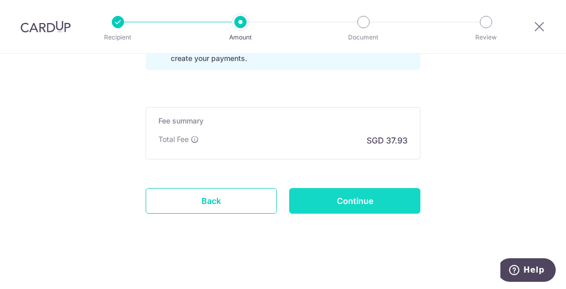
click at [384, 208] on input "Continue" at bounding box center [354, 201] width 131 height 26
type input "Create Schedule"
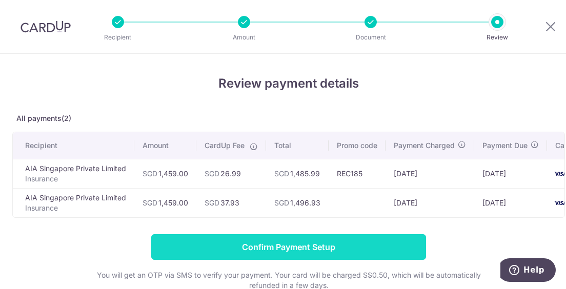
click at [346, 251] on input "Confirm Payment Setup" at bounding box center [288, 247] width 275 height 26
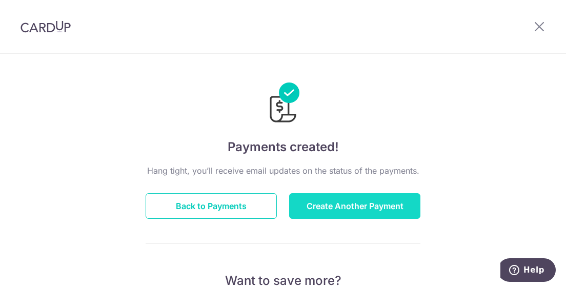
click at [386, 210] on button "Create Another Payment" at bounding box center [354, 206] width 131 height 26
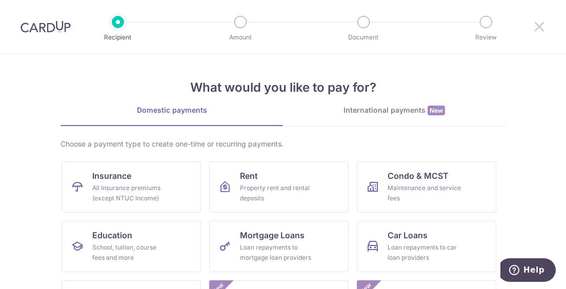
click at [544, 26] on icon at bounding box center [540, 26] width 12 height 13
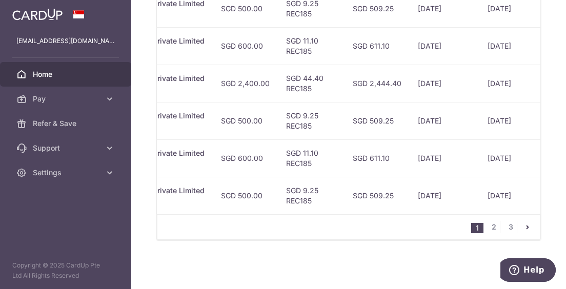
scroll to position [0, 315]
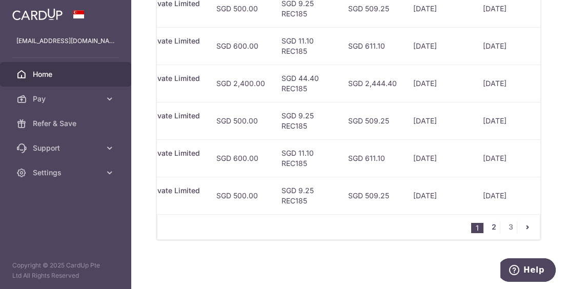
click at [489, 231] on link "2" at bounding box center [494, 227] width 12 height 12
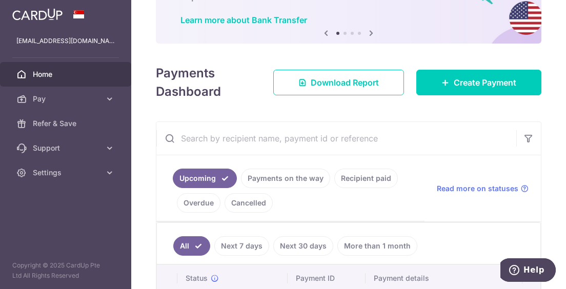
scroll to position [0, 0]
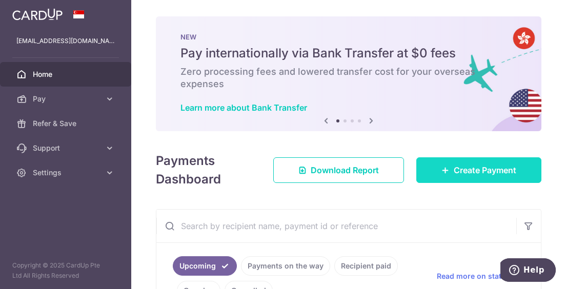
click at [478, 169] on span "Create Payment" at bounding box center [485, 170] width 63 height 12
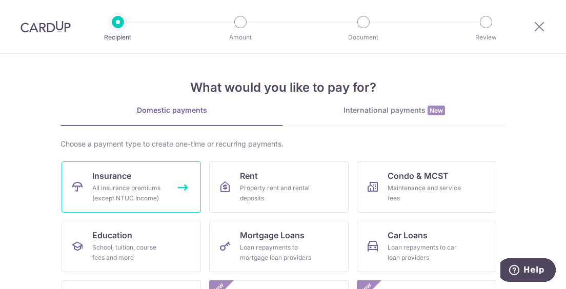
click at [174, 190] on link "Insurance All insurance premiums (except NTUC Income)" at bounding box center [132, 187] width 140 height 51
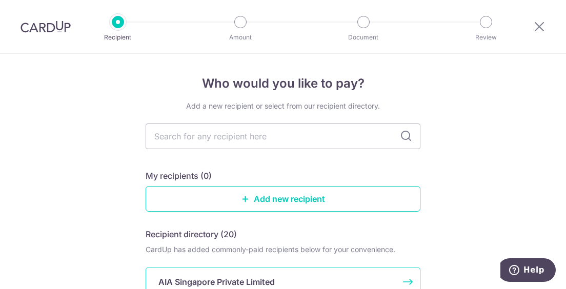
click at [173, 280] on p "AIA Singapore Private Limited" at bounding box center [217, 282] width 116 height 12
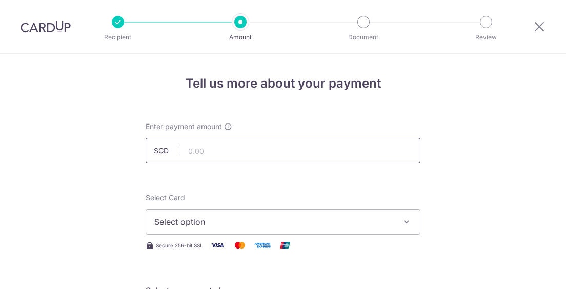
click at [192, 148] on input "text" at bounding box center [283, 151] width 275 height 26
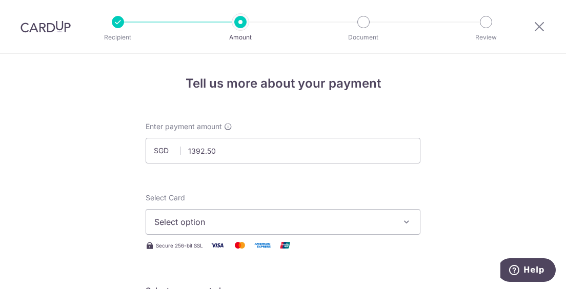
click at [165, 228] on span "Select option" at bounding box center [273, 222] width 239 height 12
type input "1,392.50"
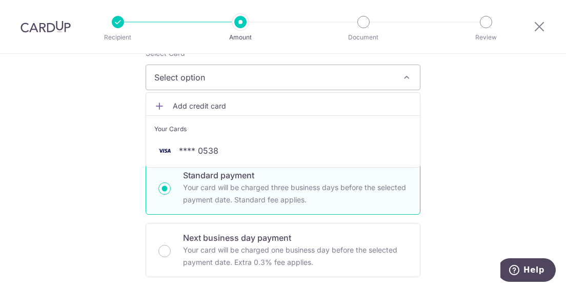
scroll to position [148, 0]
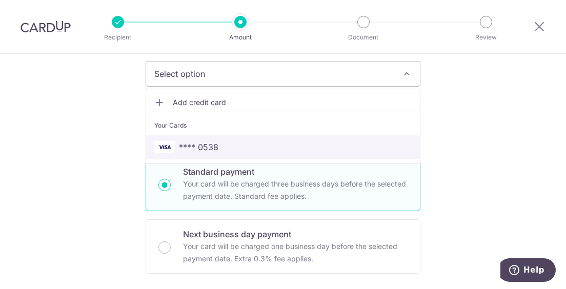
click at [183, 149] on span "**** 0538" at bounding box center [198, 147] width 39 height 12
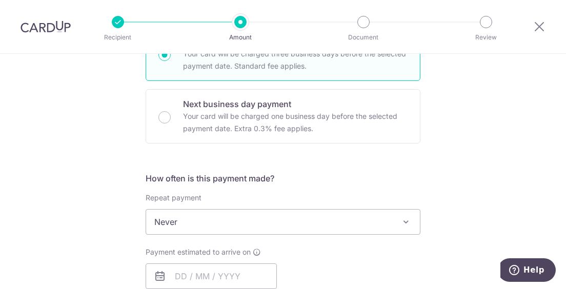
scroll to position [282, 0]
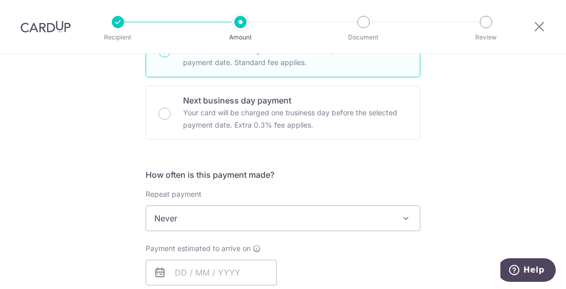
click at [164, 219] on span "Never" at bounding box center [283, 218] width 274 height 25
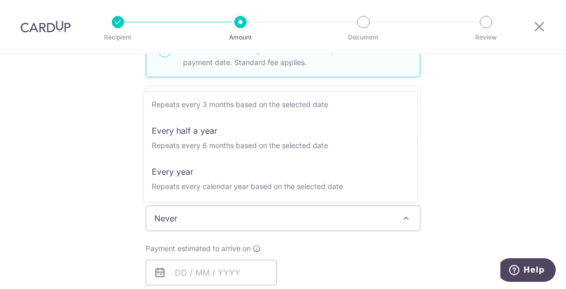
scroll to position [142, 0]
select select "6"
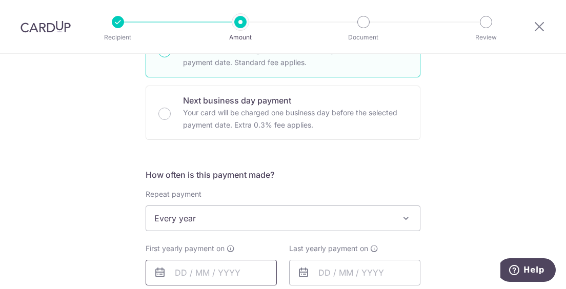
click at [176, 273] on input "text" at bounding box center [211, 273] width 131 height 26
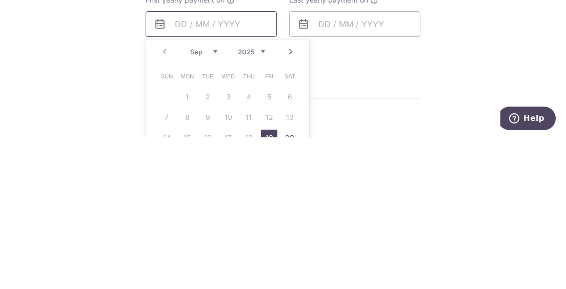
scroll to position [380, 0]
click at [289, 205] on link "Next" at bounding box center [291, 203] width 12 height 12
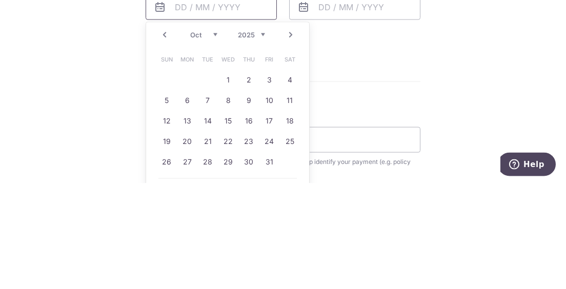
scroll to position [442, 0]
click at [285, 142] on link "Next" at bounding box center [291, 141] width 12 height 12
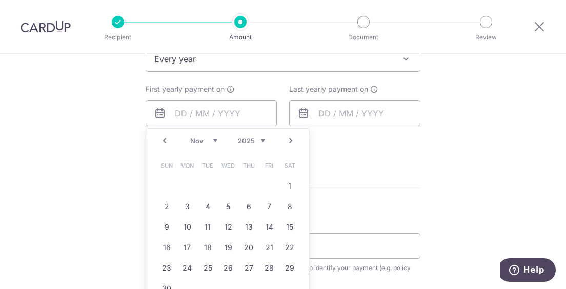
click at [287, 137] on link "Next" at bounding box center [291, 141] width 12 height 12
click at [285, 139] on link "Next" at bounding box center [291, 141] width 12 height 12
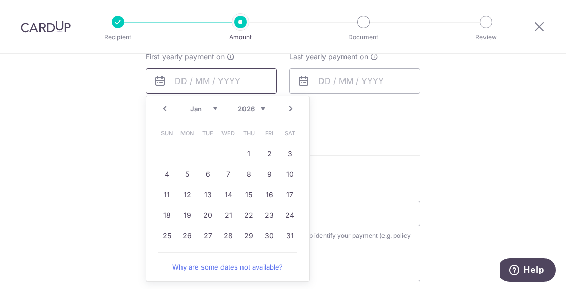
scroll to position [479, 0]
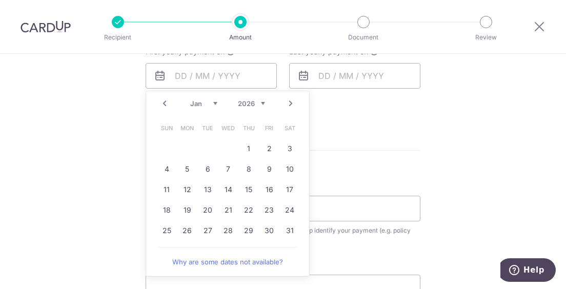
click at [286, 105] on link "Next" at bounding box center [291, 103] width 12 height 12
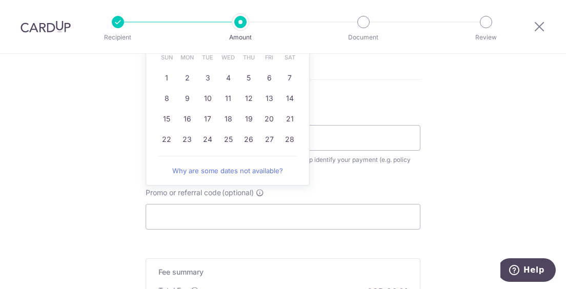
scroll to position [551, 0]
click at [205, 98] on link "10" at bounding box center [208, 97] width 16 height 16
type input "10/02/2026"
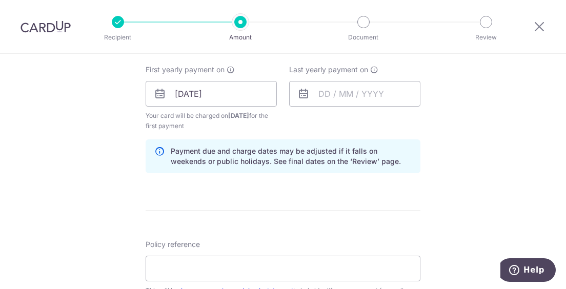
scroll to position [455, 0]
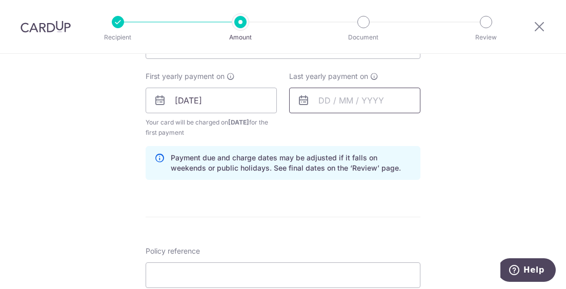
click at [341, 101] on input "text" at bounding box center [354, 101] width 131 height 26
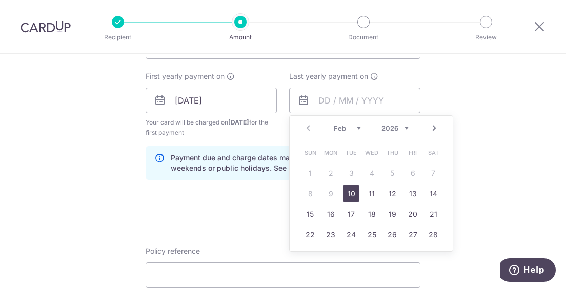
click at [398, 130] on select "2026 2027 2028 2029 2030 2031 2032 2033 2034 2035" at bounding box center [395, 128] width 27 height 8
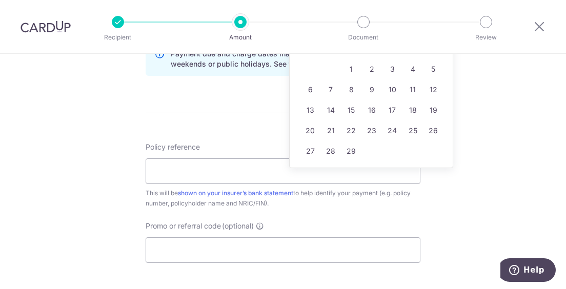
scroll to position [559, 0]
click at [408, 90] on link "11" at bounding box center [413, 89] width 16 height 16
type input "11/02/2028"
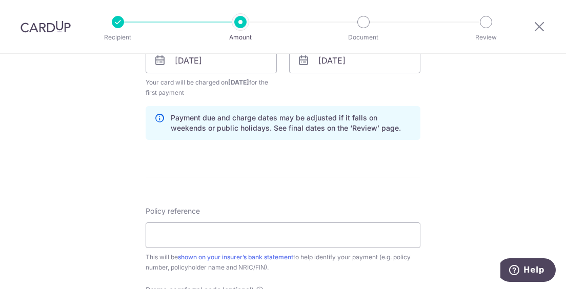
scroll to position [496, 0]
click at [162, 232] on input "Policy reference" at bounding box center [283, 235] width 275 height 26
type input "l"
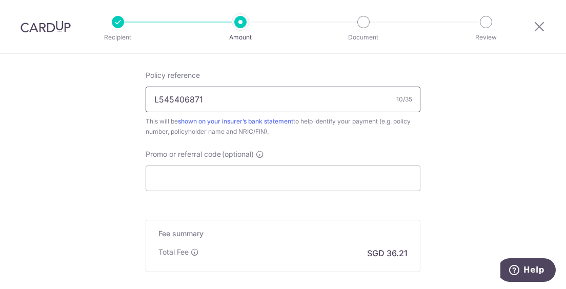
scroll to position [633, 0]
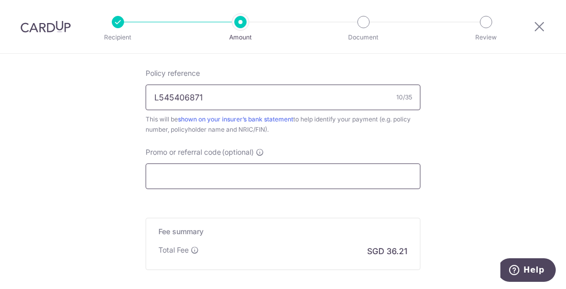
type input "L545406871"
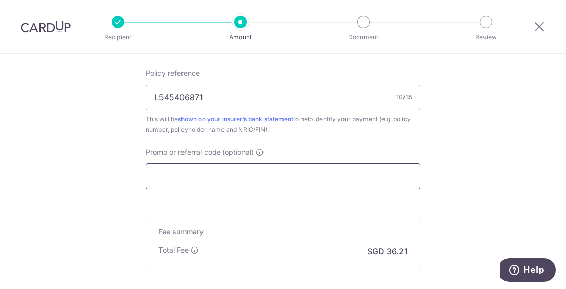
click at [308, 179] on input "Promo or referral code (optional)" at bounding box center [283, 177] width 275 height 26
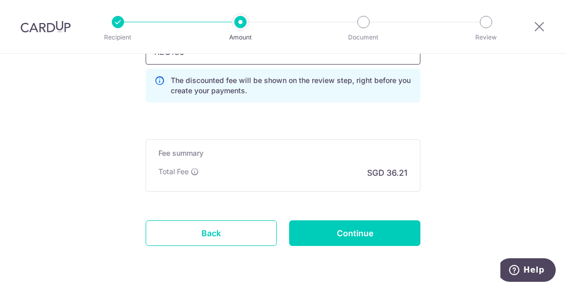
scroll to position [774, 0]
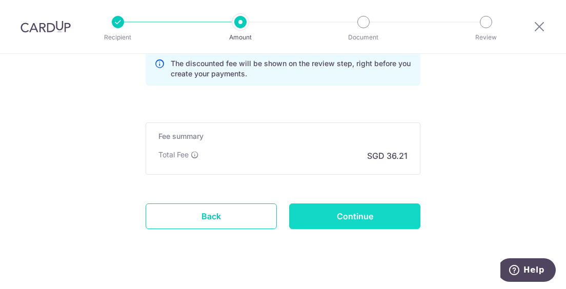
type input "REC185"
click at [362, 210] on input "Continue" at bounding box center [354, 217] width 131 height 26
type input "Create Schedule"
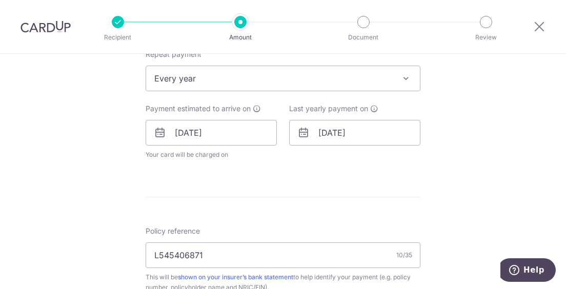
scroll to position [417, 0]
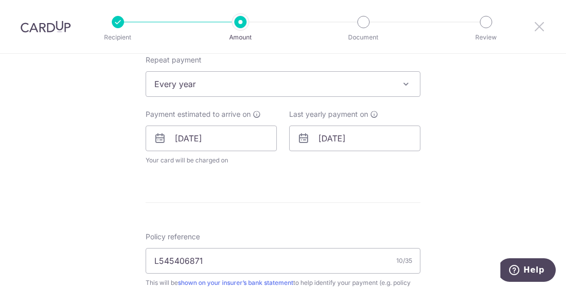
click at [541, 31] on icon at bounding box center [540, 26] width 12 height 13
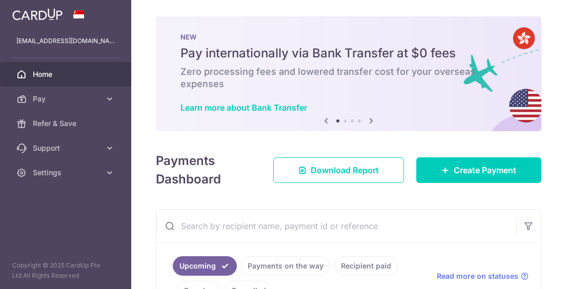
click at [400, 229] on input "text" at bounding box center [336, 226] width 360 height 33
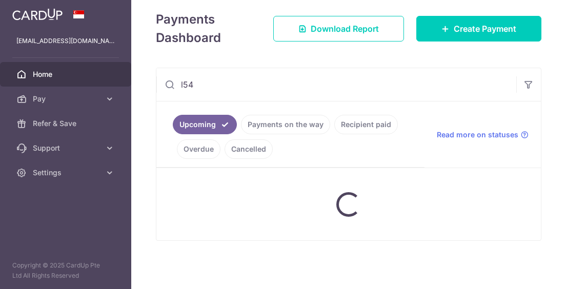
scroll to position [153, 0]
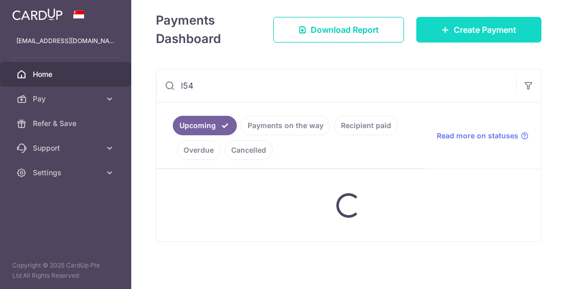
type input "l54"
click at [497, 31] on span "Create Payment" at bounding box center [485, 30] width 63 height 12
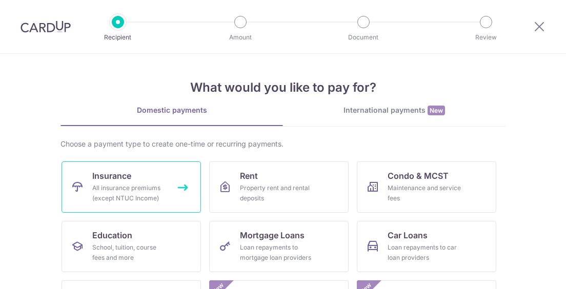
click at [155, 197] on div "All insurance premiums (except NTUC Income)" at bounding box center [129, 193] width 74 height 21
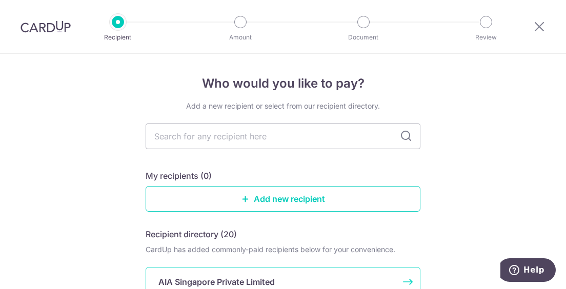
click at [263, 281] on p "AIA Singapore Private Limited" at bounding box center [217, 282] width 116 height 12
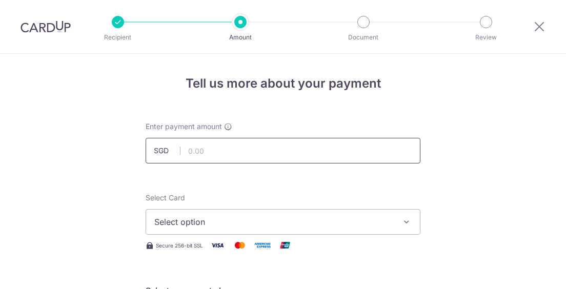
click at [324, 151] on input "text" at bounding box center [283, 151] width 275 height 26
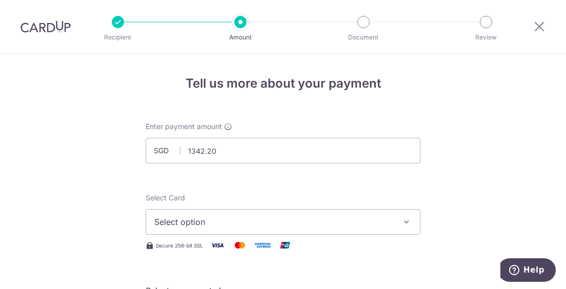
click at [369, 224] on span "Select option" at bounding box center [273, 222] width 239 height 12
type input "1,342.20"
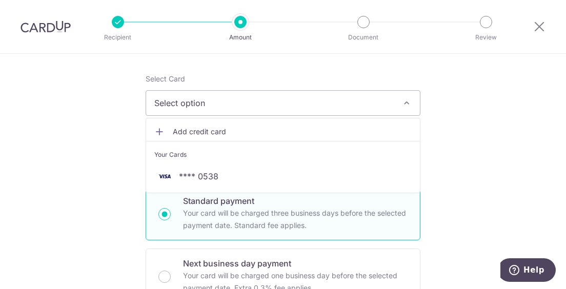
scroll to position [120, 0]
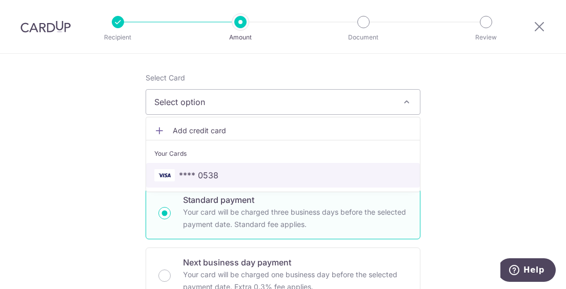
click at [265, 177] on span "**** 0538" at bounding box center [283, 175] width 258 height 12
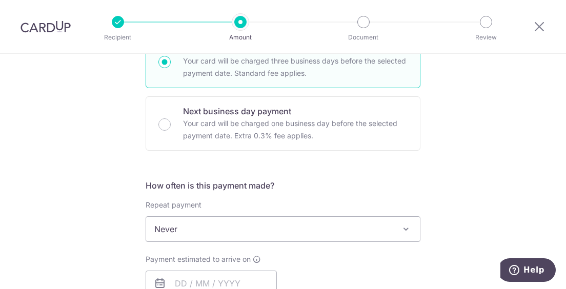
scroll to position [269, 0]
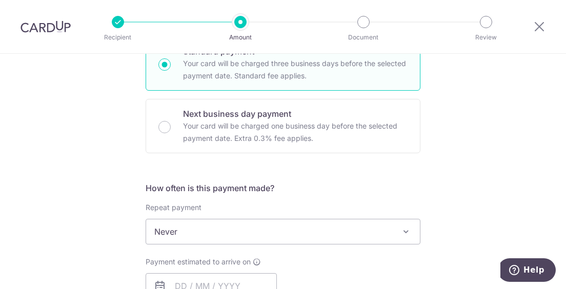
click at [287, 238] on span "Never" at bounding box center [283, 232] width 274 height 25
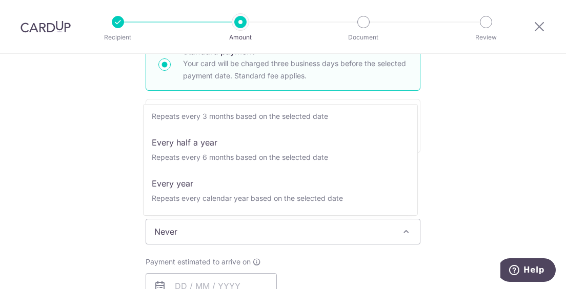
scroll to position [142, 0]
select select "6"
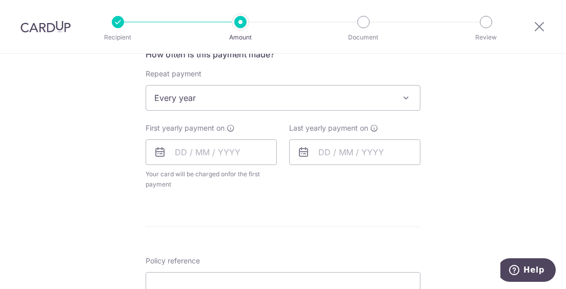
scroll to position [403, 0]
click at [190, 152] on input "text" at bounding box center [211, 152] width 131 height 26
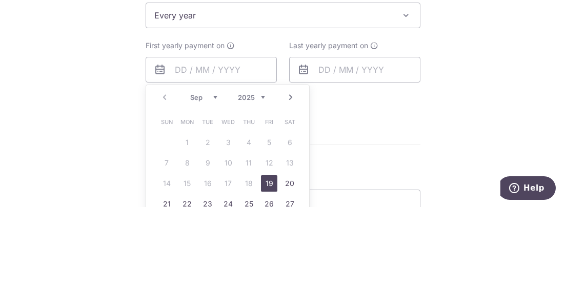
click at [291, 179] on link "Next" at bounding box center [291, 179] width 12 height 12
drag, startPoint x: 291, startPoint y: 176, endPoint x: 291, endPoint y: 94, distance: 82.1
click at [291, 94] on div "How often is this payment made? Repeat payment Never Every week Every month Eve…" at bounding box center [283, 123] width 275 height 150
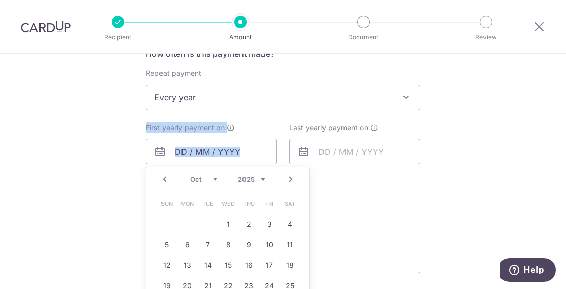
click at [287, 178] on link "Next" at bounding box center [291, 179] width 12 height 12
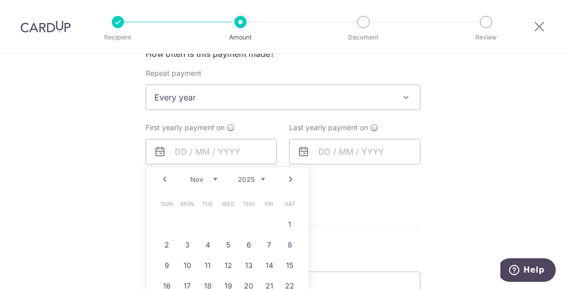
click at [287, 178] on link "Next" at bounding box center [291, 179] width 12 height 12
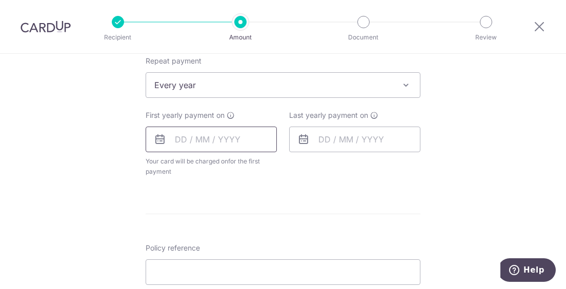
scroll to position [414, 0]
type input "[DATE]"
click at [227, 185] on div "How often is this payment made? Repeat payment Never Every week Every month Eve…" at bounding box center [283, 112] width 275 height 150
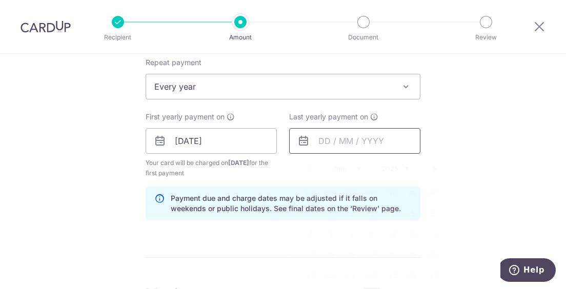
click at [325, 139] on input "text" at bounding box center [354, 141] width 131 height 26
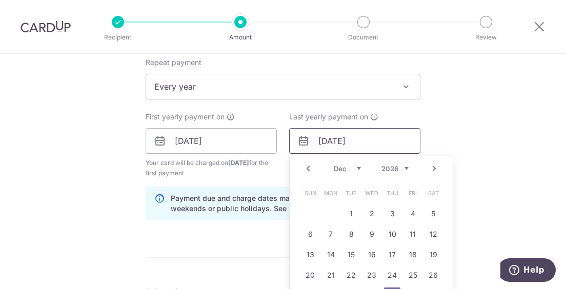
type input "[DATE]"
click at [478, 188] on div "Tell us more about your payment Enter payment amount SGD 1,342.20 1342.20 Selec…" at bounding box center [283, 130] width 566 height 980
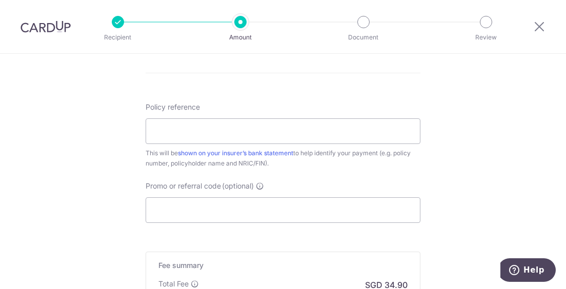
scroll to position [626, 0]
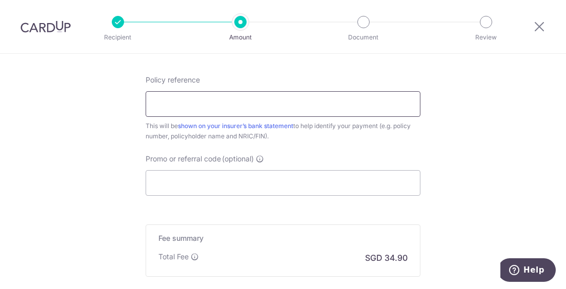
click at [332, 106] on input "Policy reference" at bounding box center [283, 104] width 275 height 26
type input "L543053093"
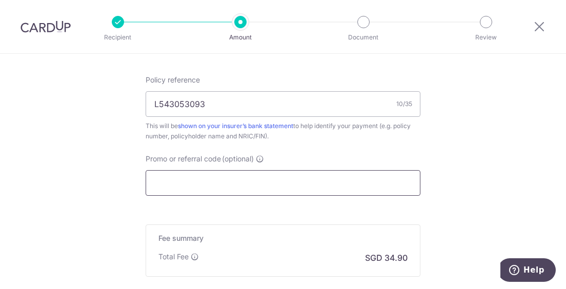
click at [309, 179] on input "Promo or referral code (optional)" at bounding box center [283, 183] width 275 height 26
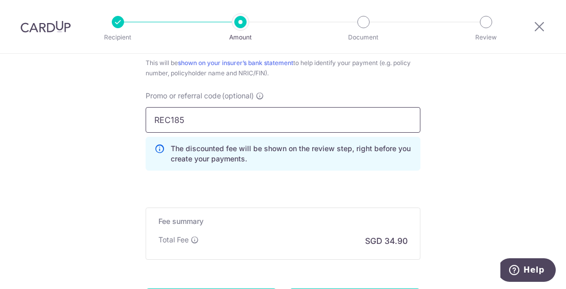
scroll to position [789, 0]
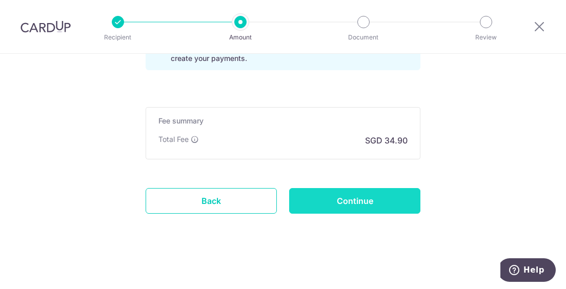
type input "REC185"
click at [372, 205] on input "Continue" at bounding box center [354, 201] width 131 height 26
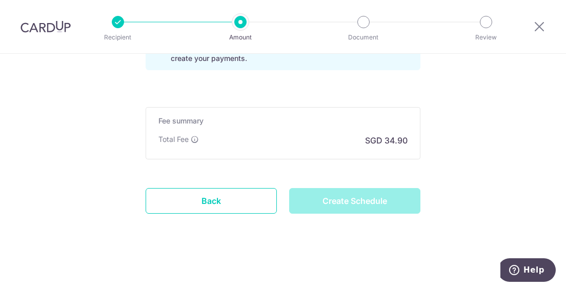
type input "Create Schedule"
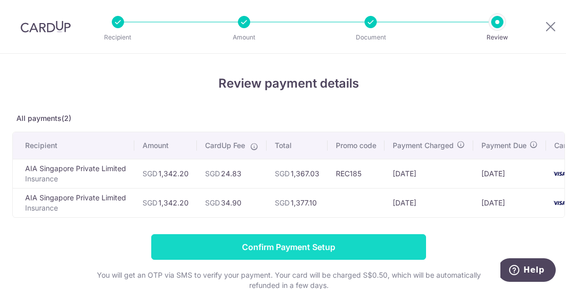
click at [364, 260] on input "Confirm Payment Setup" at bounding box center [288, 247] width 275 height 26
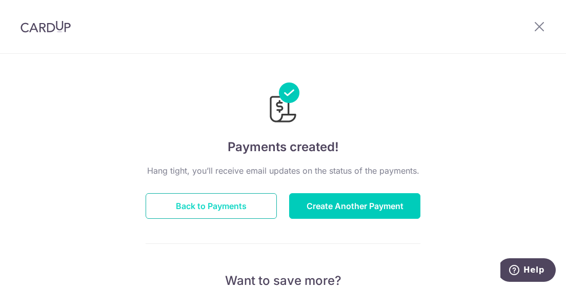
click at [244, 204] on button "Back to Payments" at bounding box center [211, 206] width 131 height 26
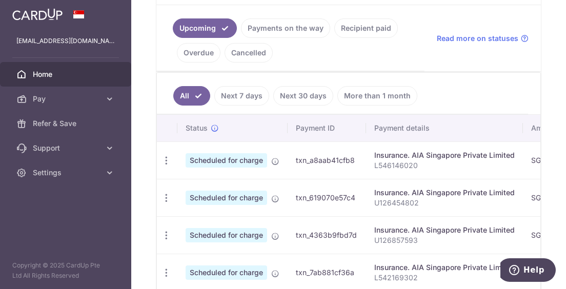
scroll to position [250, 0]
click at [302, 98] on link "Next 30 days" at bounding box center [303, 95] width 60 height 19
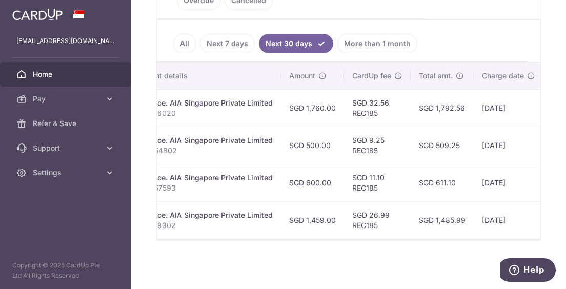
scroll to position [306, 0]
click at [366, 40] on link "More than 1 month" at bounding box center [378, 43] width 80 height 19
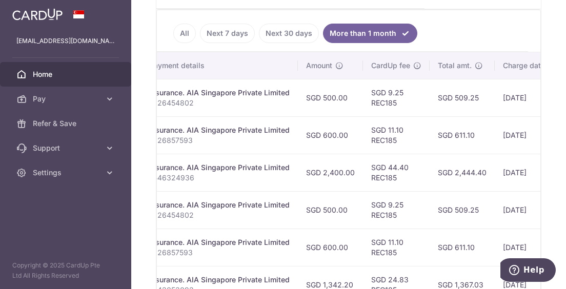
scroll to position [0, 0]
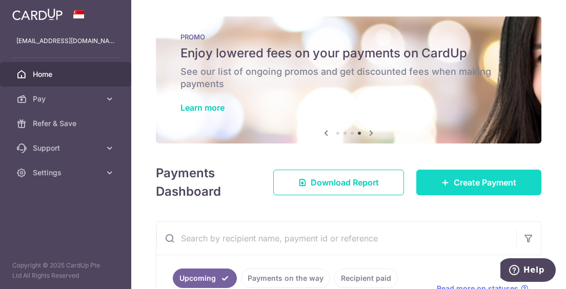
click at [482, 187] on span "Create Payment" at bounding box center [485, 182] width 63 height 12
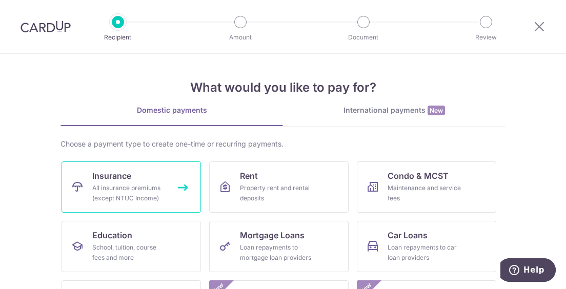
click at [174, 189] on link "Insurance All insurance premiums (except NTUC Income)" at bounding box center [132, 187] width 140 height 51
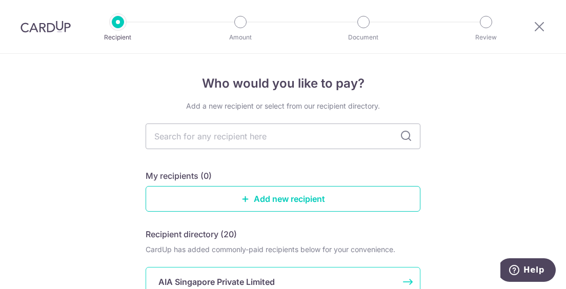
click at [251, 278] on p "AIA Singapore Private Limited" at bounding box center [217, 282] width 116 height 12
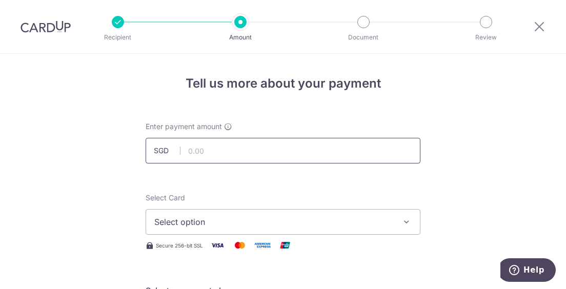
click at [254, 147] on input "text" at bounding box center [283, 151] width 275 height 26
type input "1,524.50"
click at [223, 225] on span "Select option" at bounding box center [273, 222] width 239 height 12
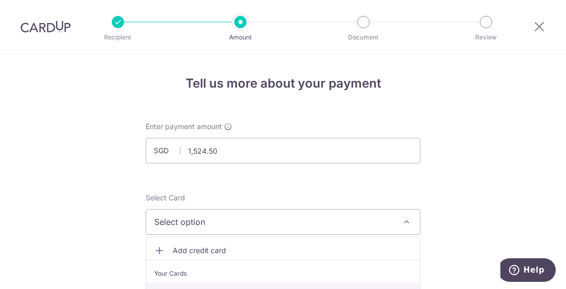
scroll to position [18, 0]
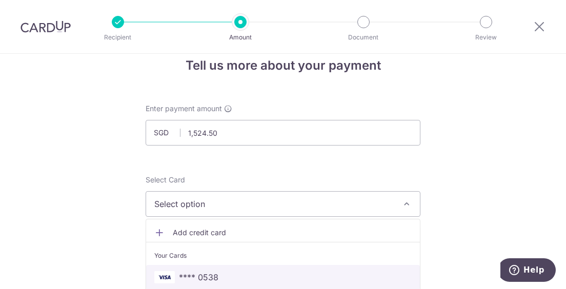
click at [271, 276] on span "**** 0538" at bounding box center [283, 277] width 258 height 12
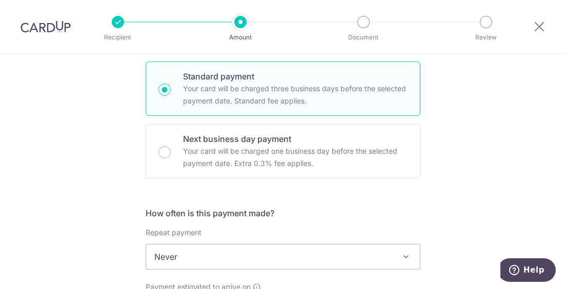
scroll to position [264, 0]
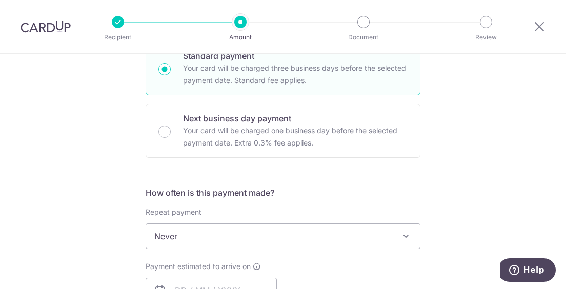
click at [387, 234] on span "Never" at bounding box center [283, 236] width 274 height 25
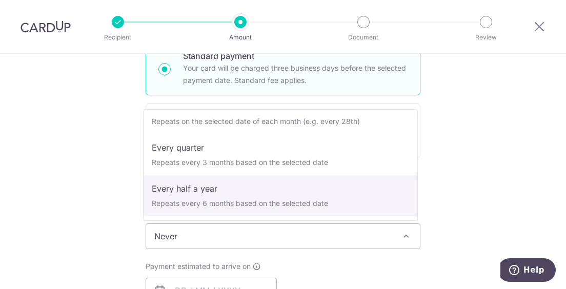
scroll to position [144, 0]
select select "6"
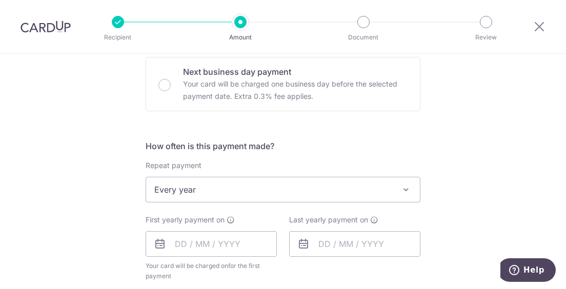
scroll to position [326, 0]
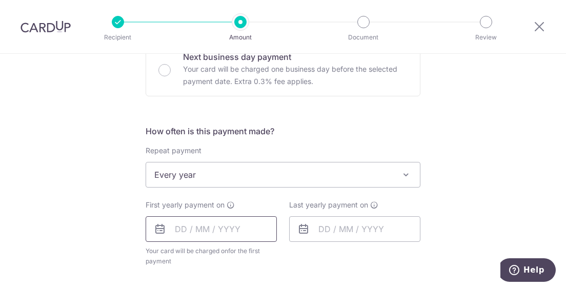
click at [242, 234] on input "text" at bounding box center [211, 229] width 131 height 26
click at [289, 254] on link "Next" at bounding box center [291, 257] width 12 height 12
type input "[DATE]"
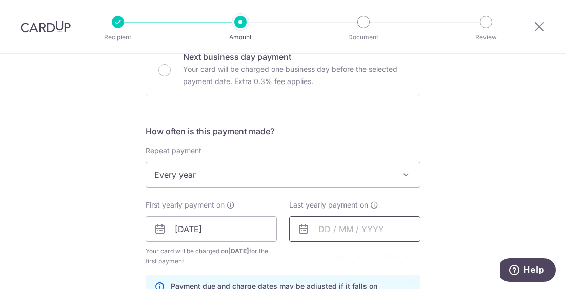
click at [329, 230] on input "text" at bounding box center [354, 229] width 131 height 26
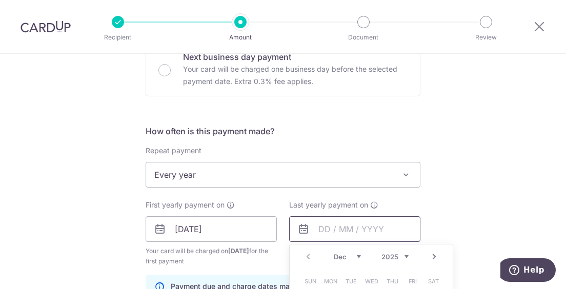
type input "2"
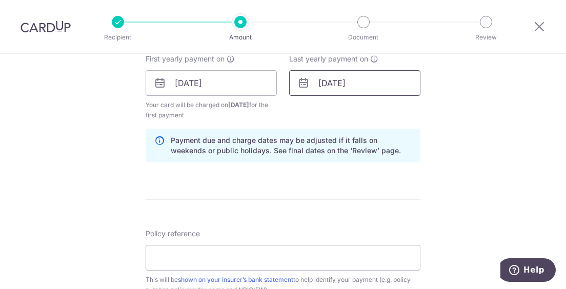
scroll to position [476, 0]
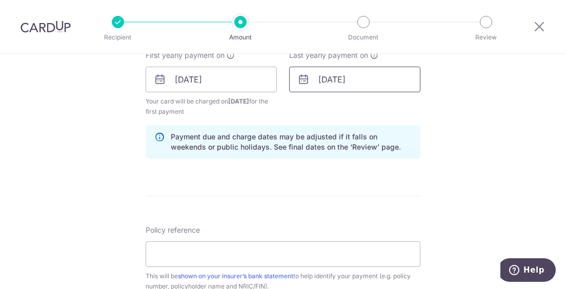
type input "[DATE]"
click at [389, 202] on form "Enter payment amount SGD 1,524.50 1524.50 Select Card **** 0538 Add credit card…" at bounding box center [283, 78] width 275 height 864
click at [288, 258] on input "Policy reference" at bounding box center [283, 255] width 275 height 26
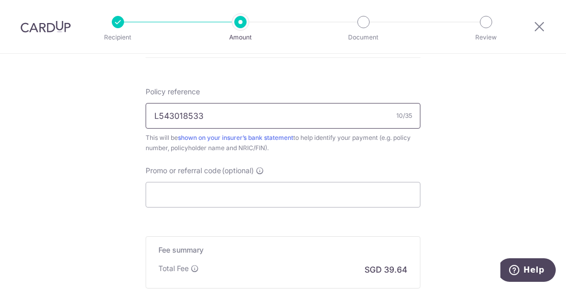
scroll to position [622, 0]
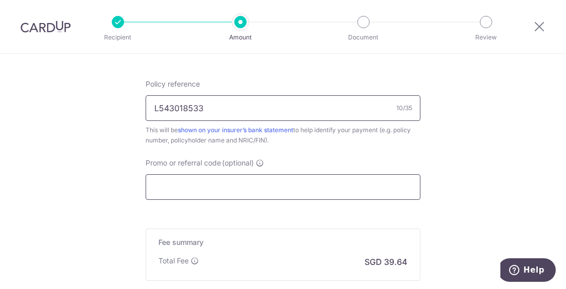
type input "L543018533"
click at [222, 189] on input "Promo or referral code (optional)" at bounding box center [283, 187] width 275 height 26
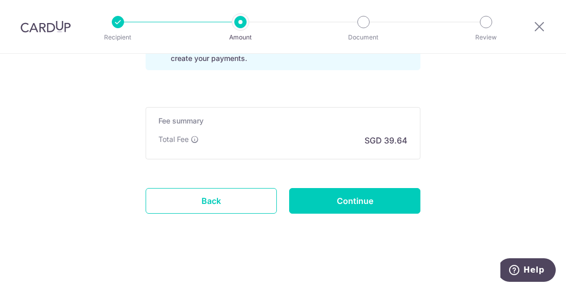
scroll to position [744, 0]
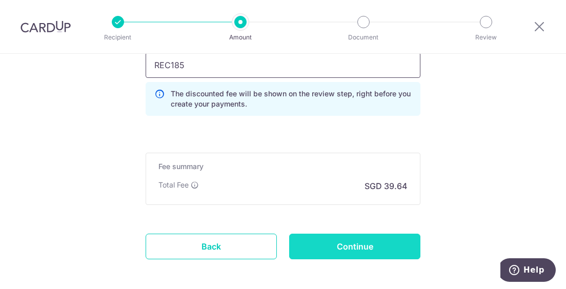
type input "REC185"
click at [300, 246] on input "Continue" at bounding box center [354, 247] width 131 height 26
type input "Create Schedule"
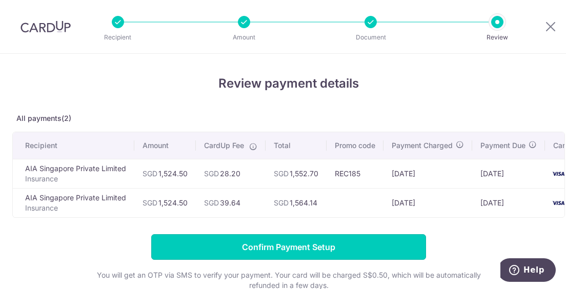
click at [300, 246] on input "Confirm Payment Setup" at bounding box center [288, 247] width 275 height 26
